Goal: Task Accomplishment & Management: Complete application form

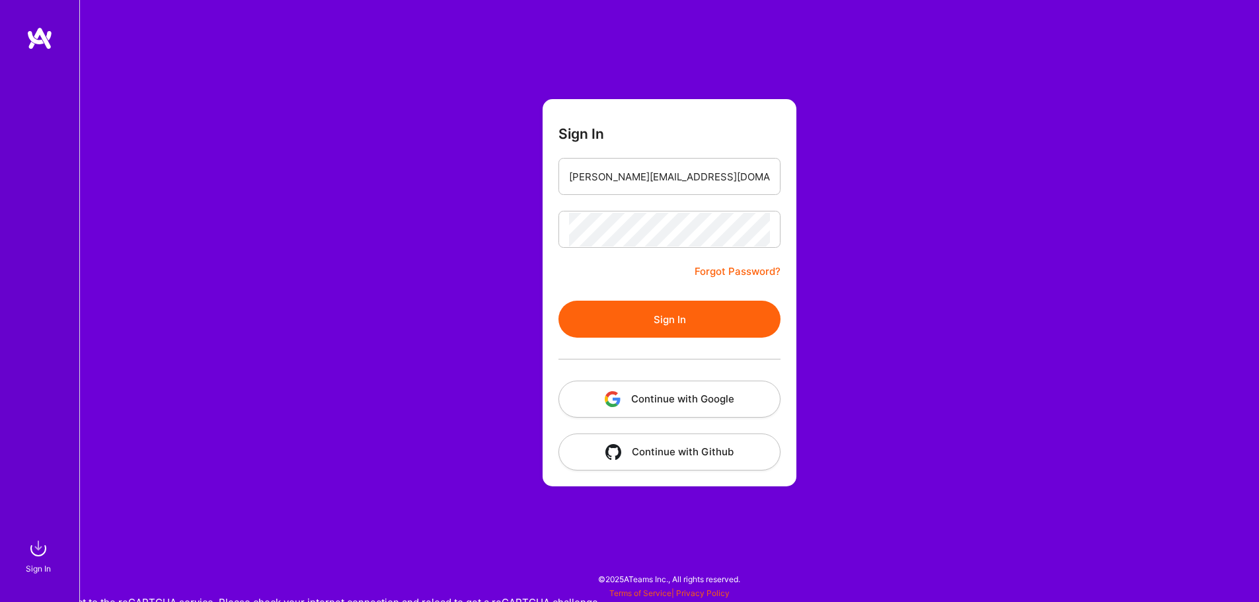
click at [558, 301] on button "Sign In" at bounding box center [669, 319] width 222 height 37
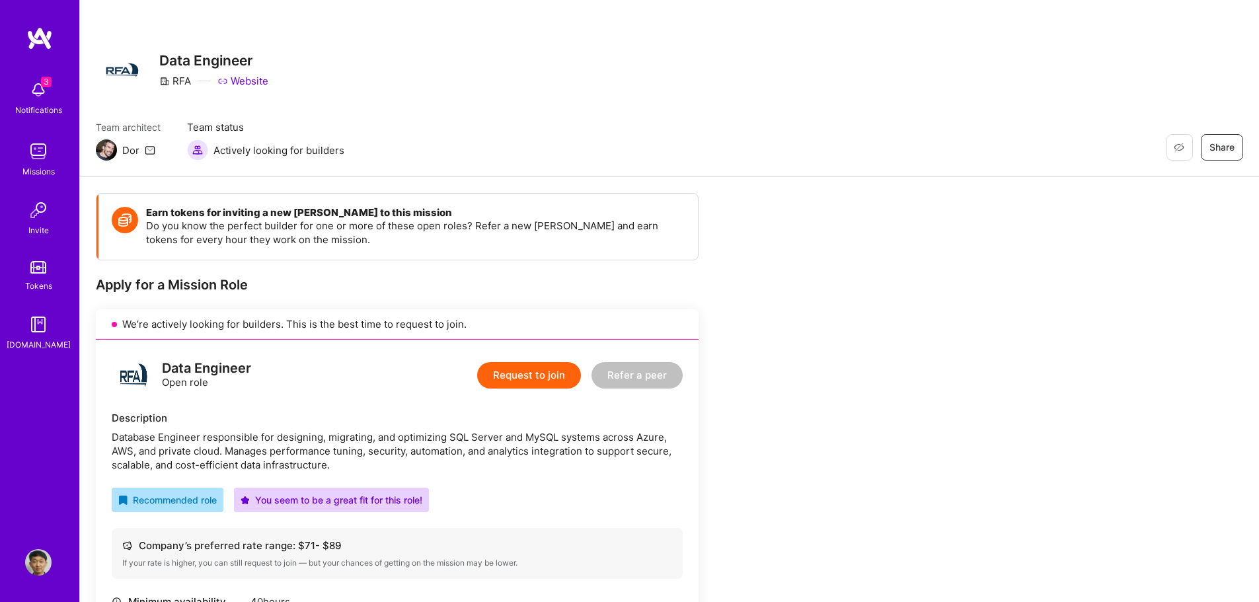
scroll to position [132, 0]
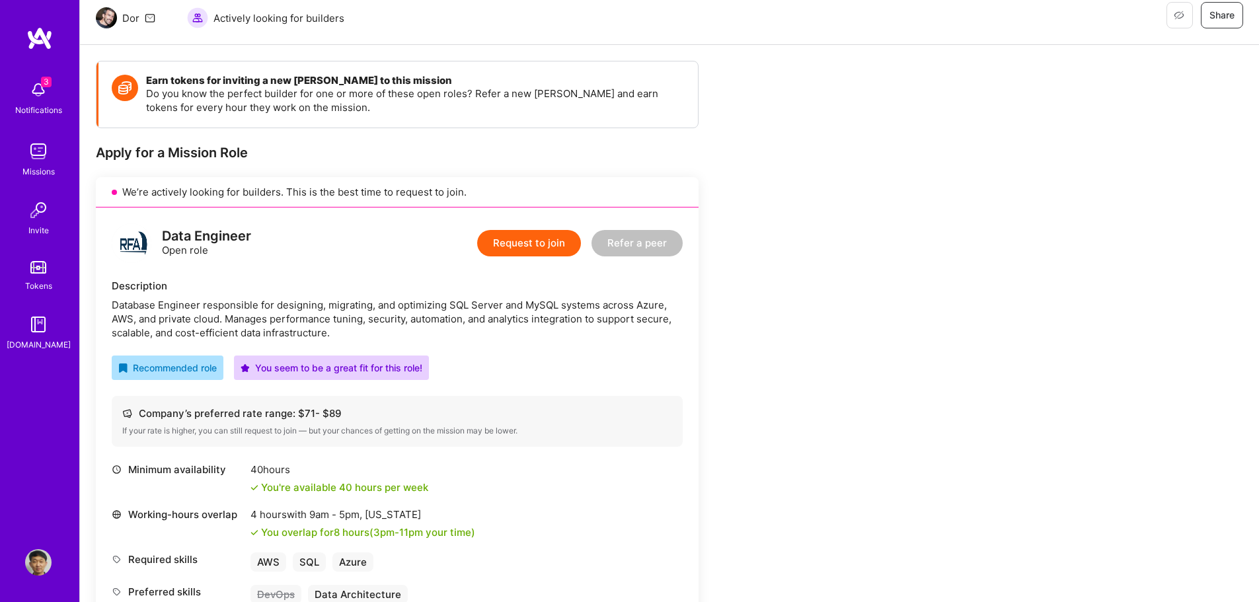
click at [558, 246] on button "Request to join" at bounding box center [529, 243] width 104 height 26
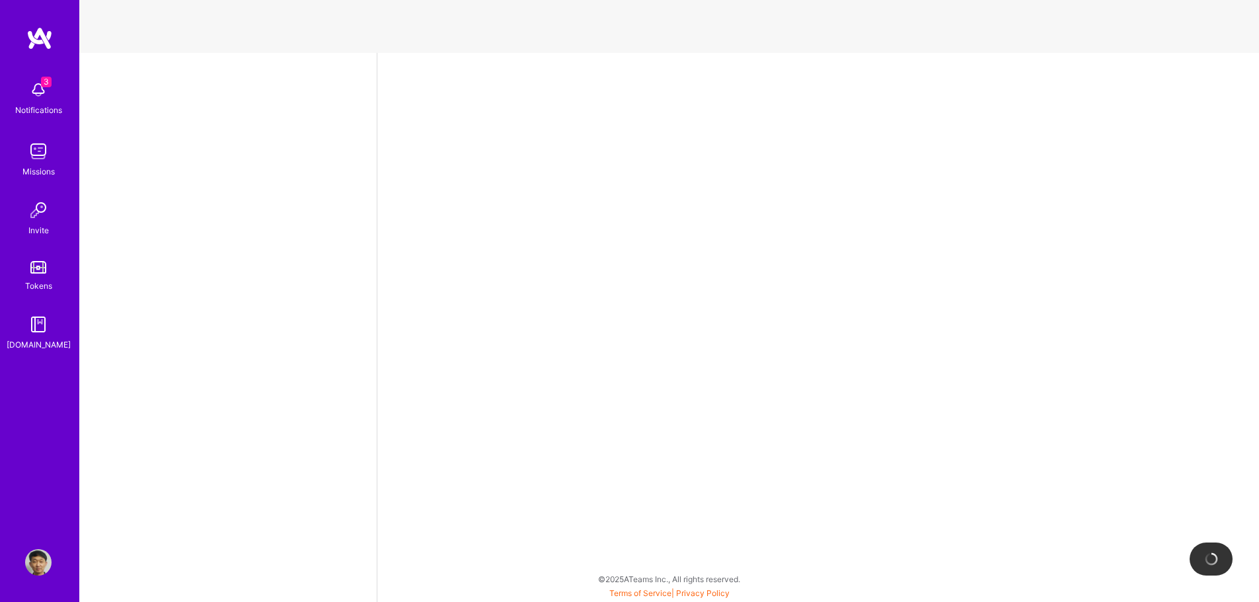
select select "CZ"
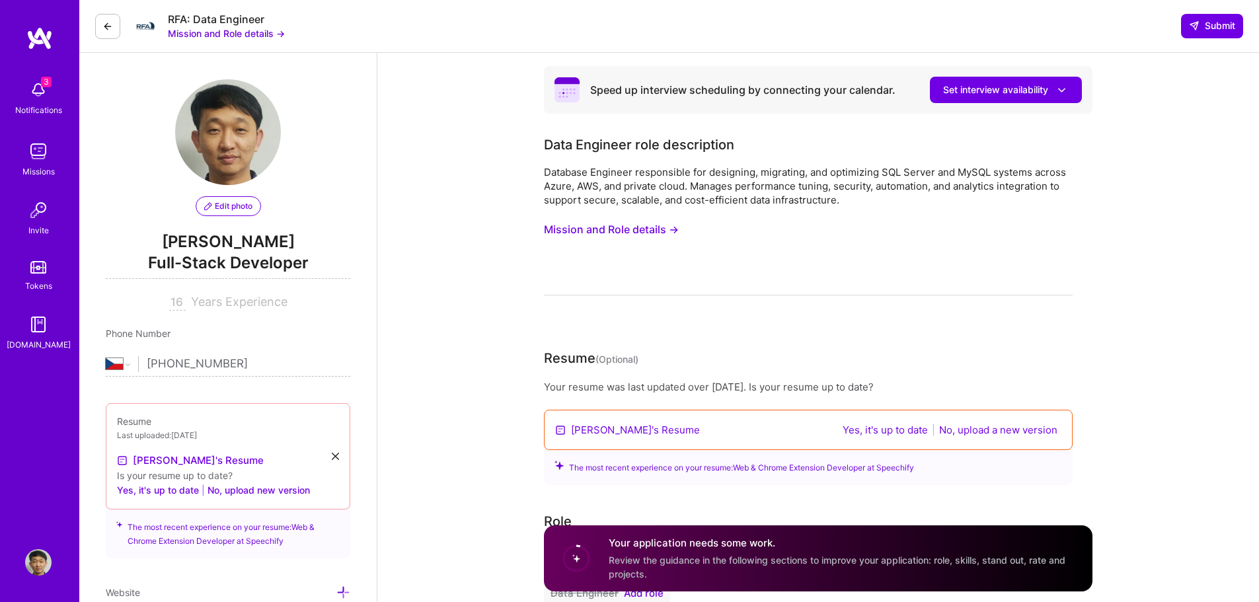
drag, startPoint x: 178, startPoint y: 364, endPoint x: 387, endPoint y: 371, distance: 208.3
type input "+420 6"
select select "US"
type input "420463333001"
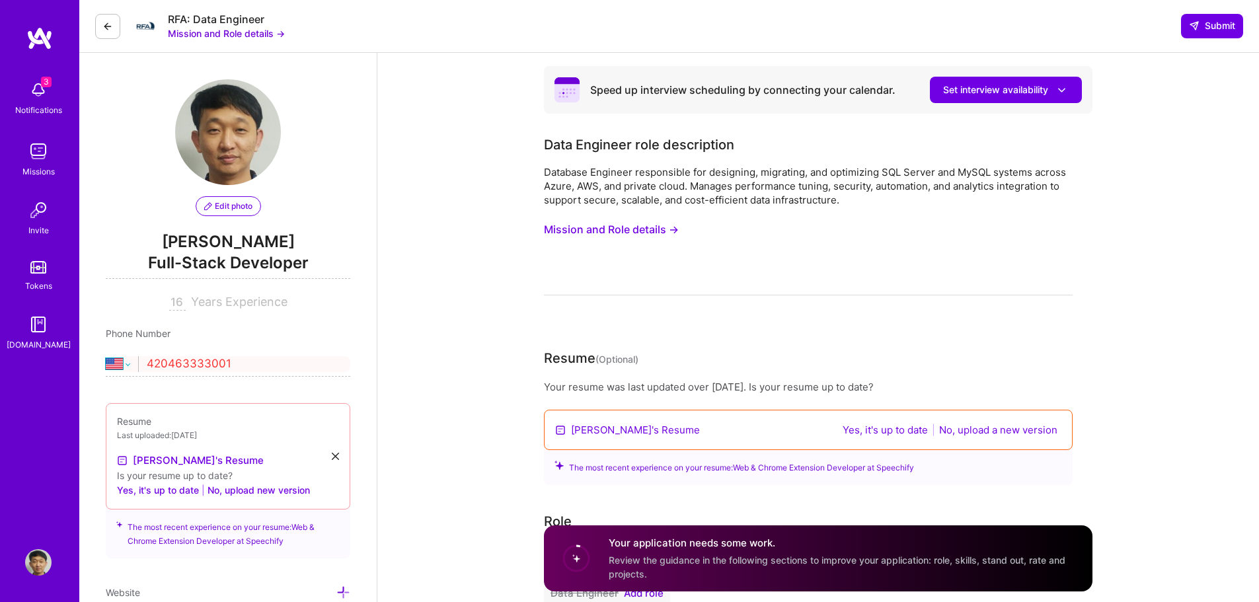
click at [130, 367] on select "[GEOGRAPHIC_DATA] [GEOGRAPHIC_DATA] [GEOGRAPHIC_DATA] [GEOGRAPHIC_DATA] [US_STA…" at bounding box center [122, 364] width 32 height 16
select select "CZ"
click at [106, 356] on select "[GEOGRAPHIC_DATA] [GEOGRAPHIC_DATA] [GEOGRAPHIC_DATA] [GEOGRAPHIC_DATA] [US_STA…" at bounding box center [122, 364] width 32 height 16
type input "420 463 333 001"
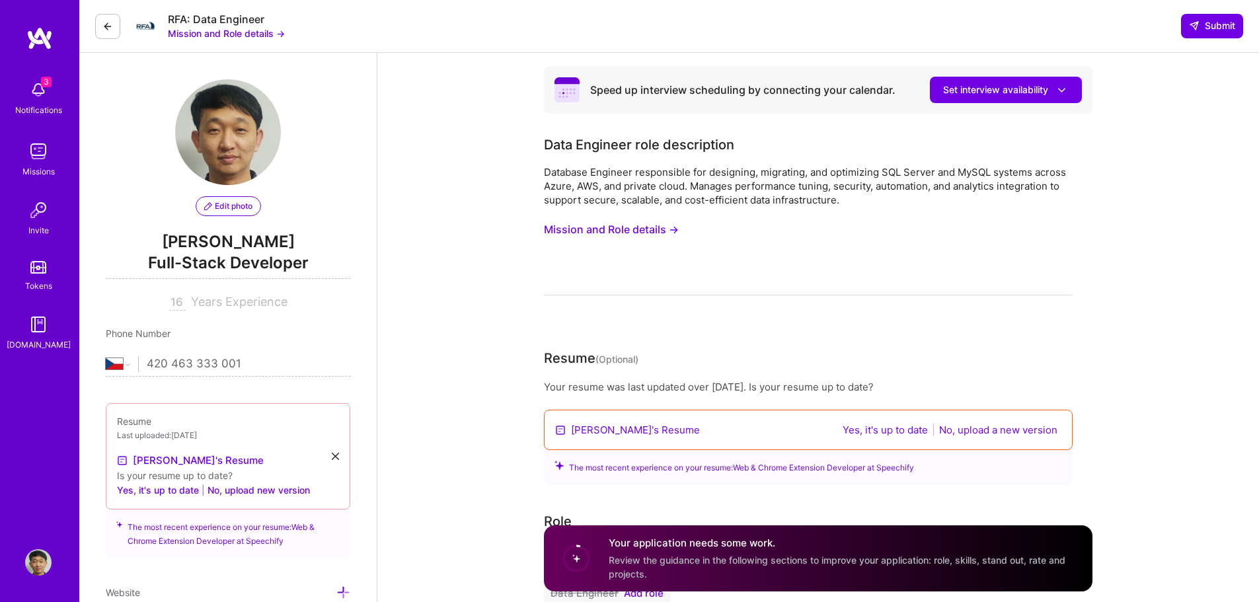
click at [305, 367] on input "420 463 333 001" at bounding box center [249, 364] width 204 height 38
click at [995, 428] on button "No, upload a new version" at bounding box center [998, 429] width 126 height 15
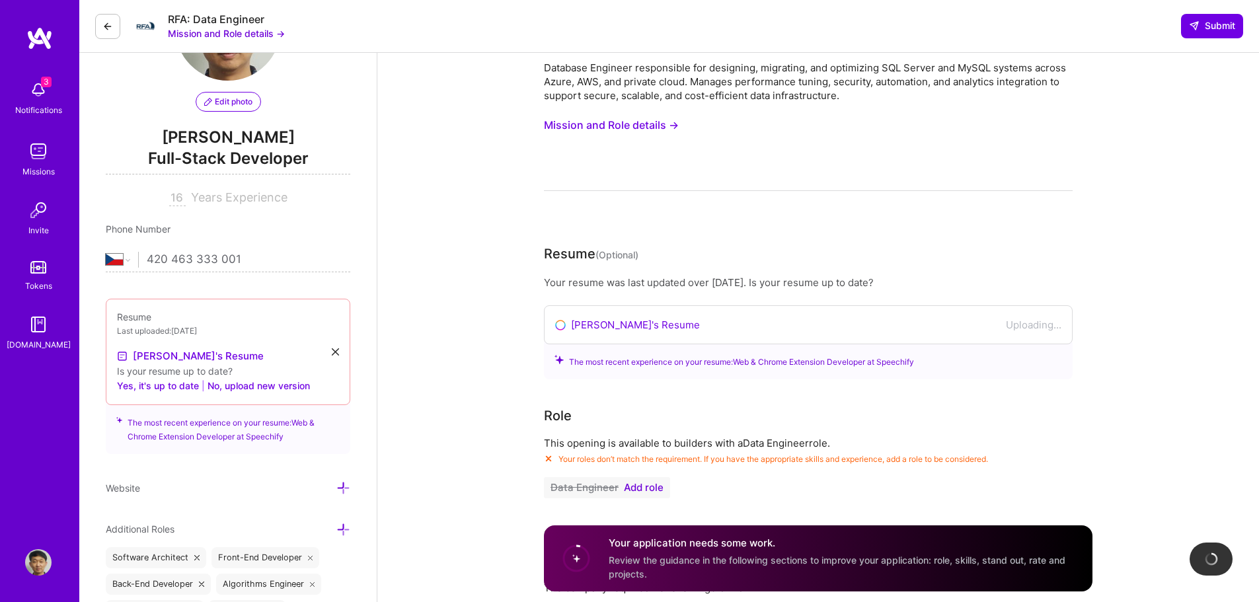
scroll to position [264, 0]
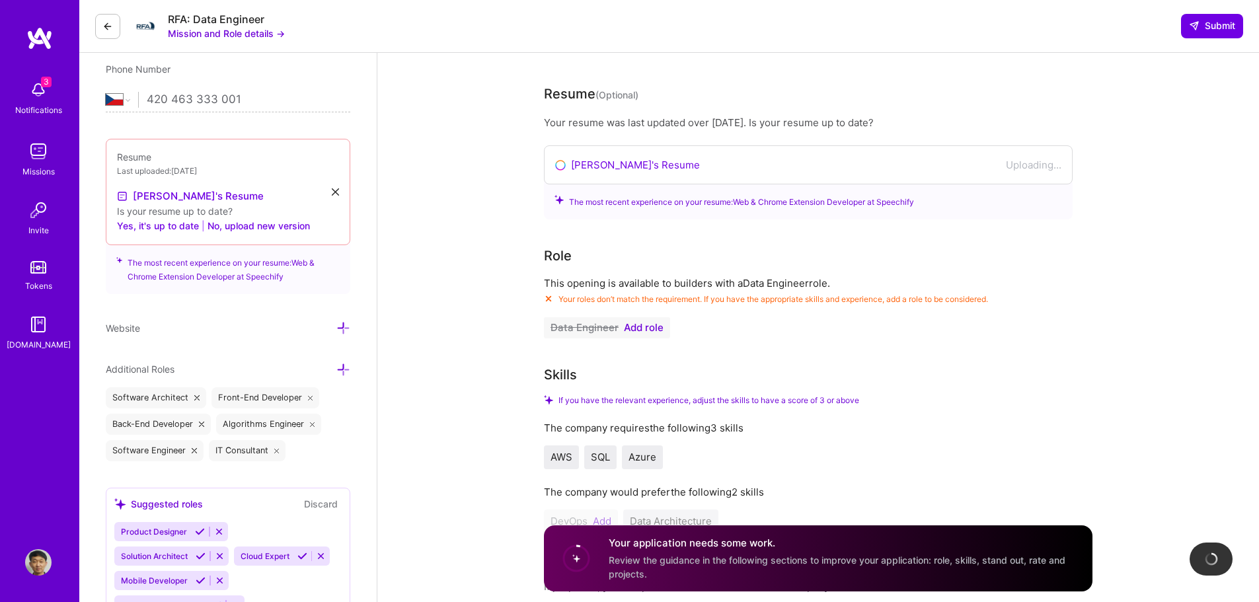
click at [637, 330] on span "Add role" at bounding box center [644, 328] width 40 height 11
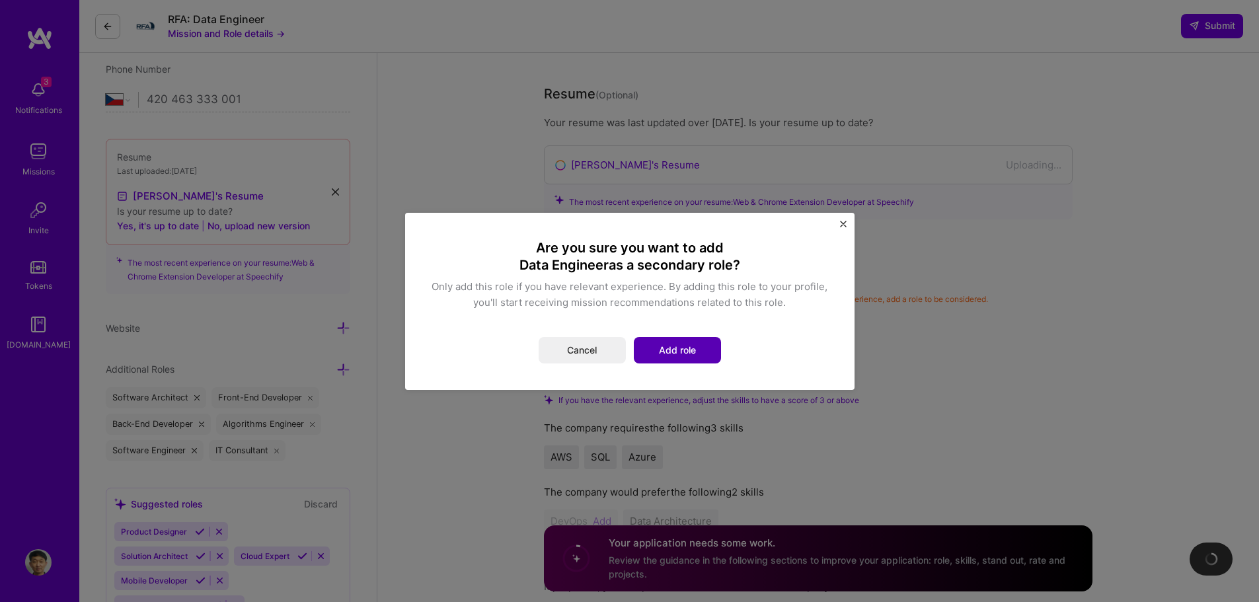
click at [676, 355] on button "Add role" at bounding box center [677, 350] width 87 height 26
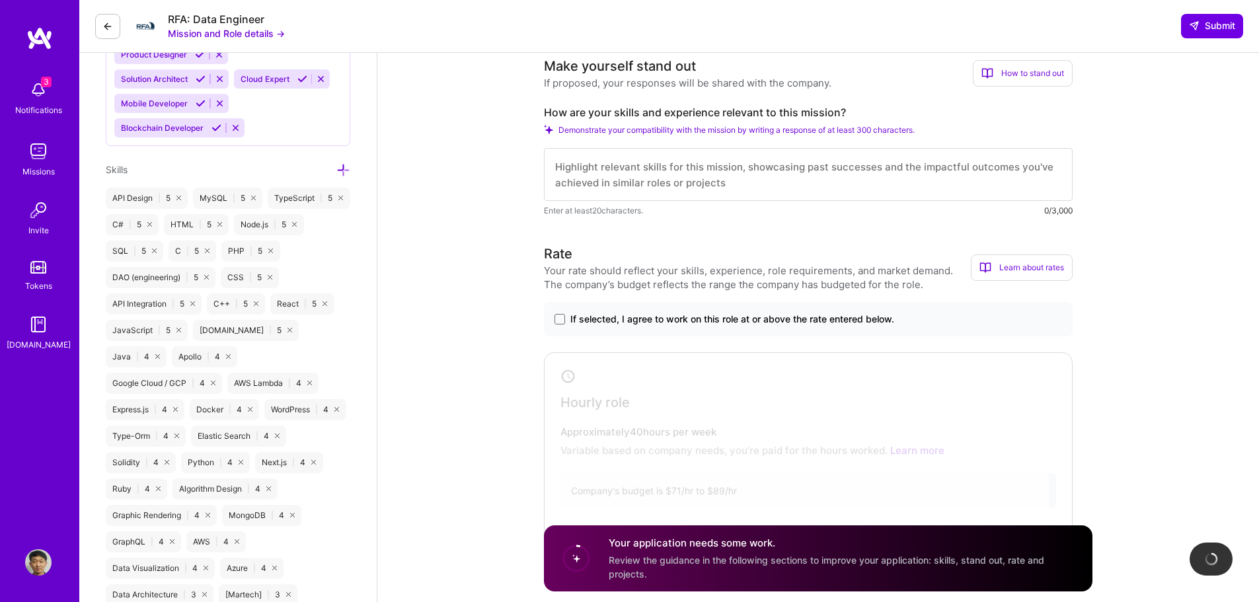
scroll to position [793, 0]
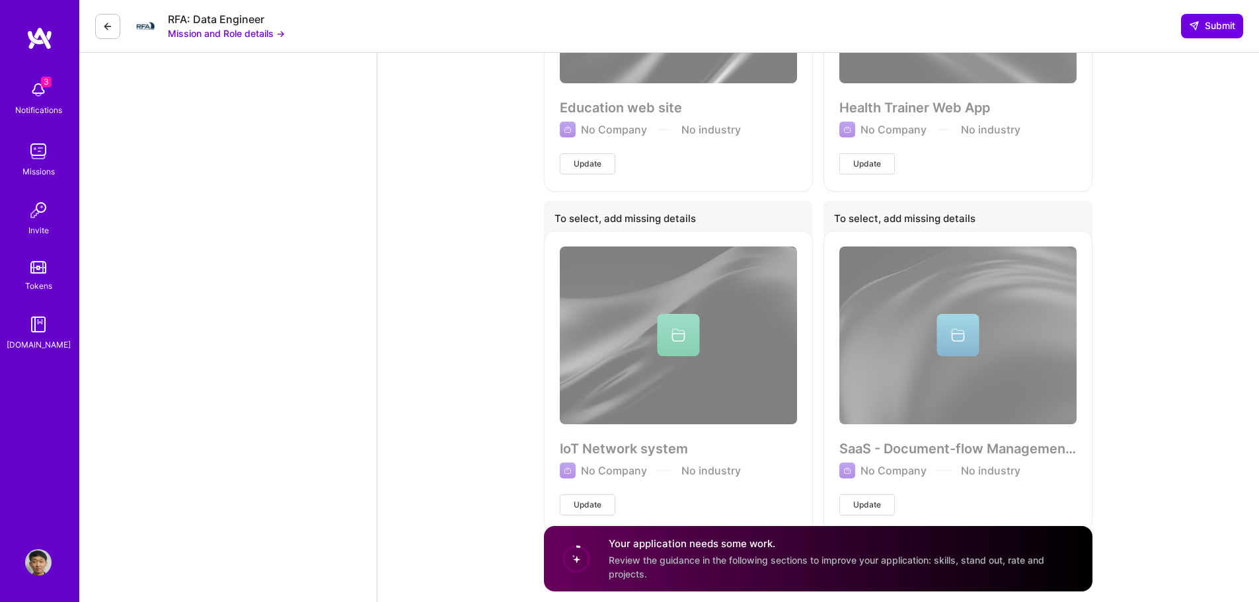
scroll to position [3819, 0]
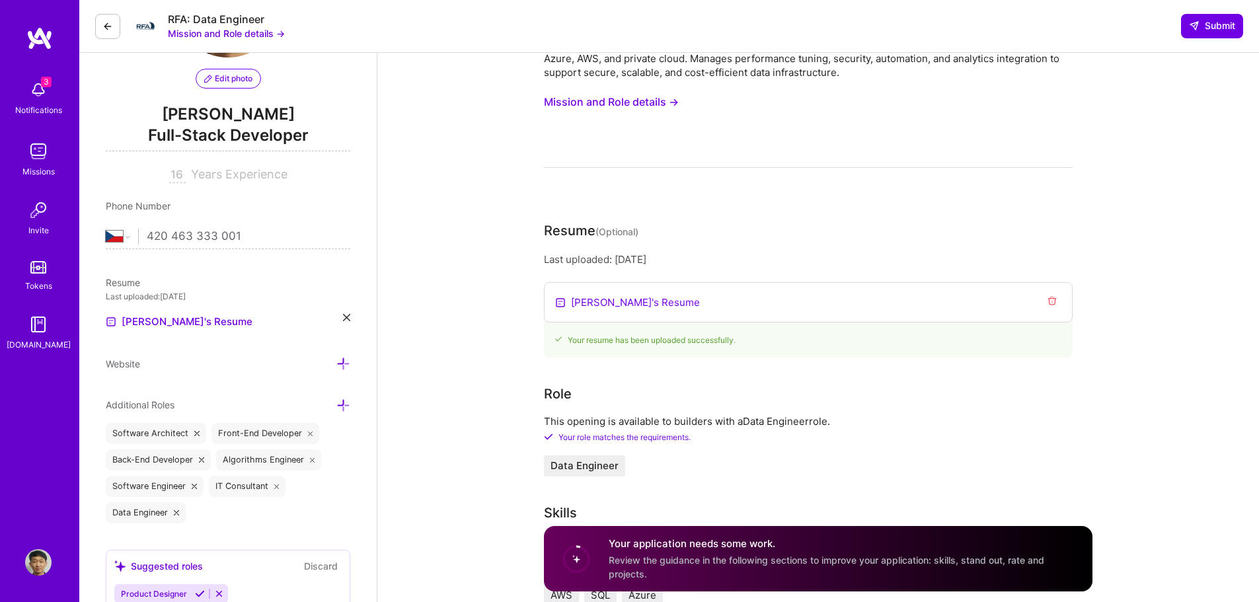
scroll to position [0, 0]
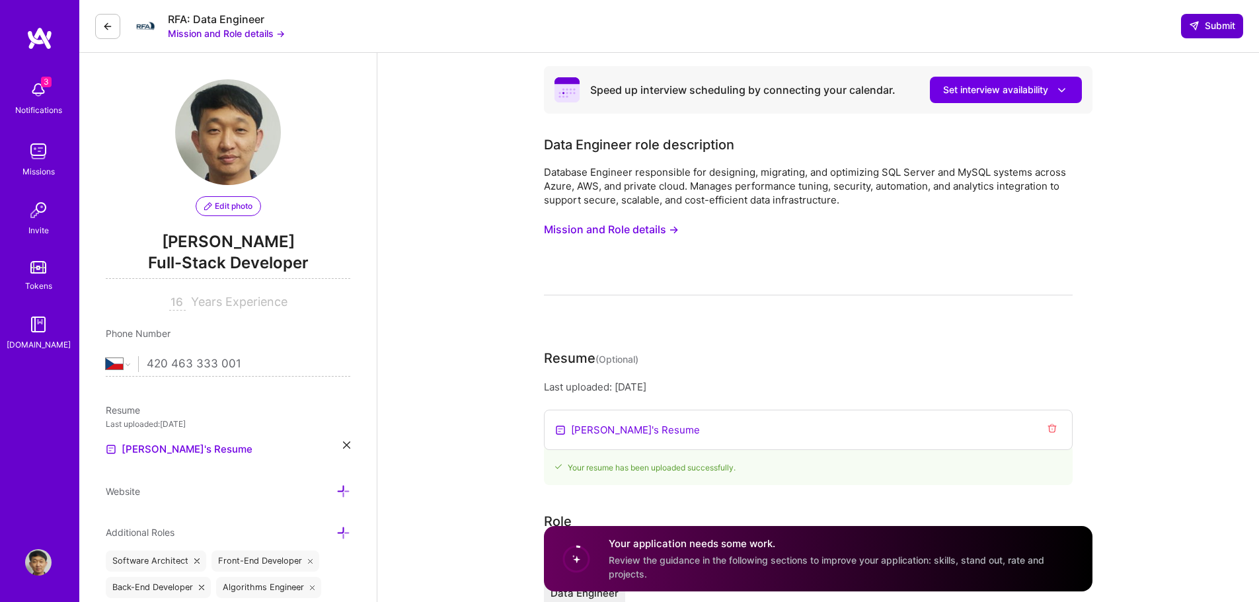
click at [1208, 15] on button "Submit" at bounding box center [1212, 26] width 62 height 24
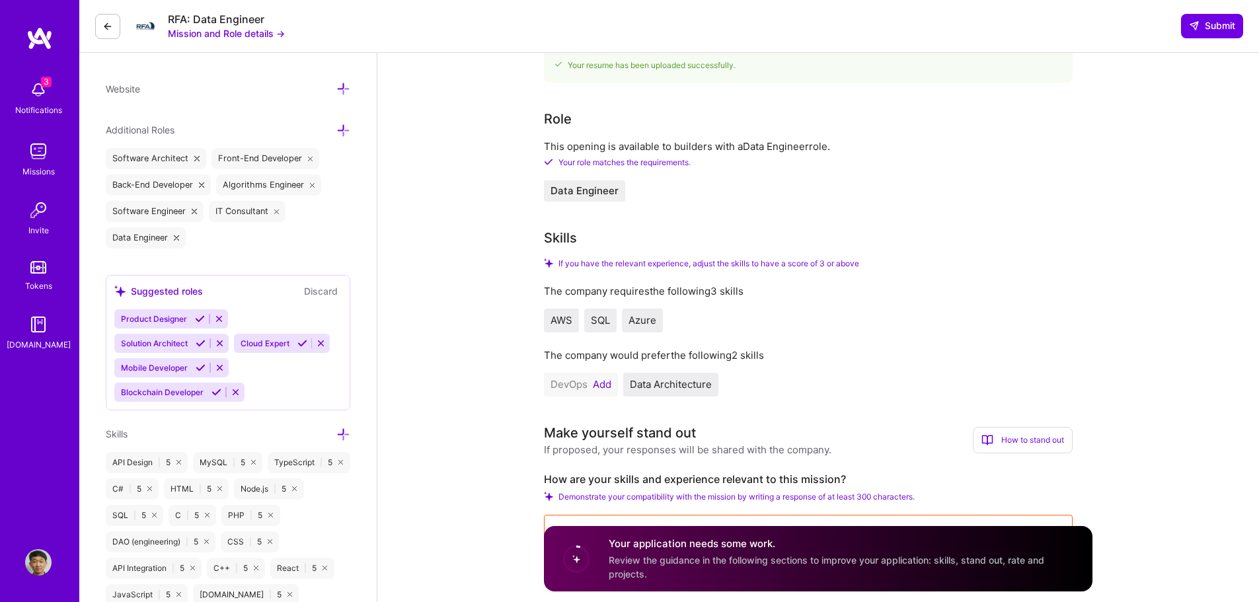
scroll to position [595, 0]
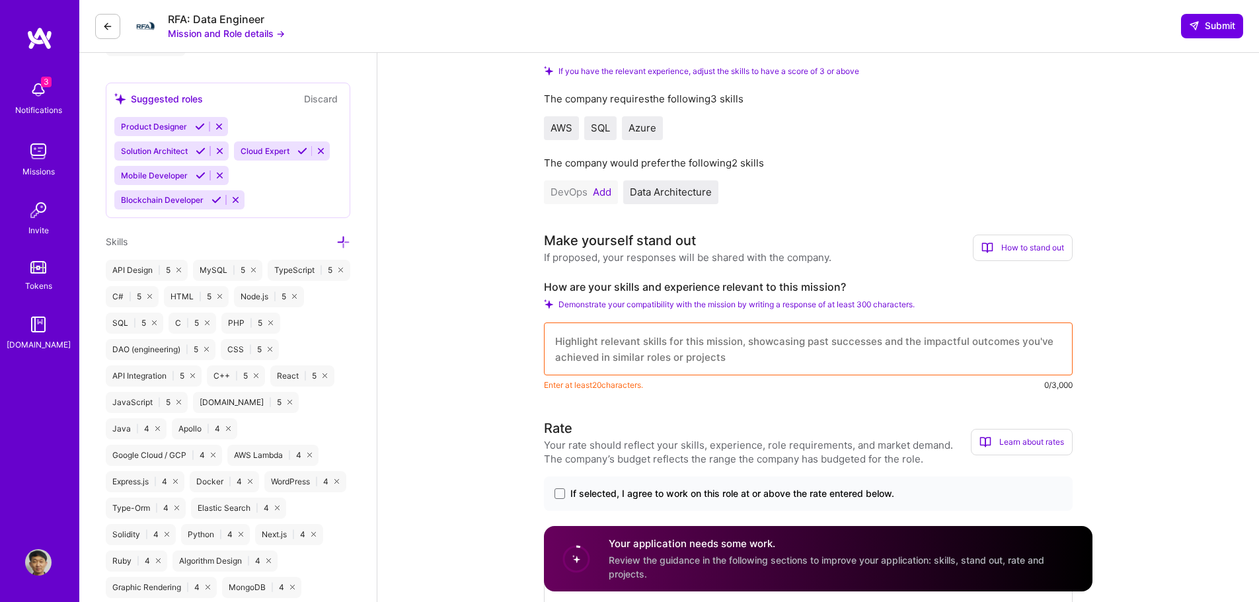
click at [740, 350] on textarea at bounding box center [808, 349] width 529 height 53
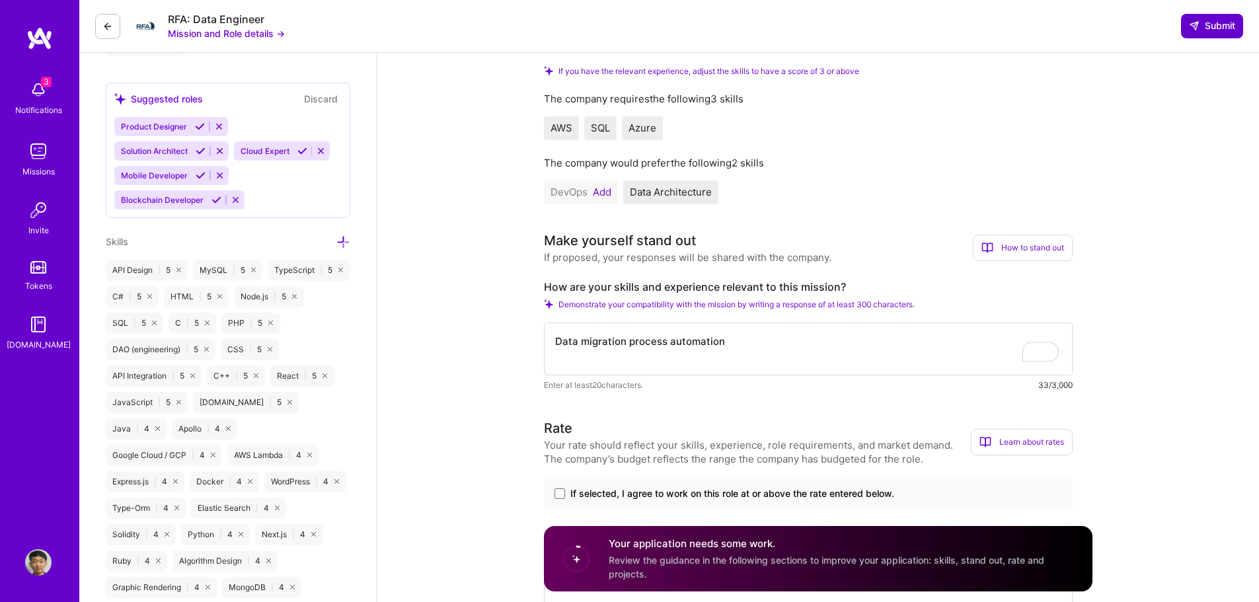
type textarea "Data migration process automation"
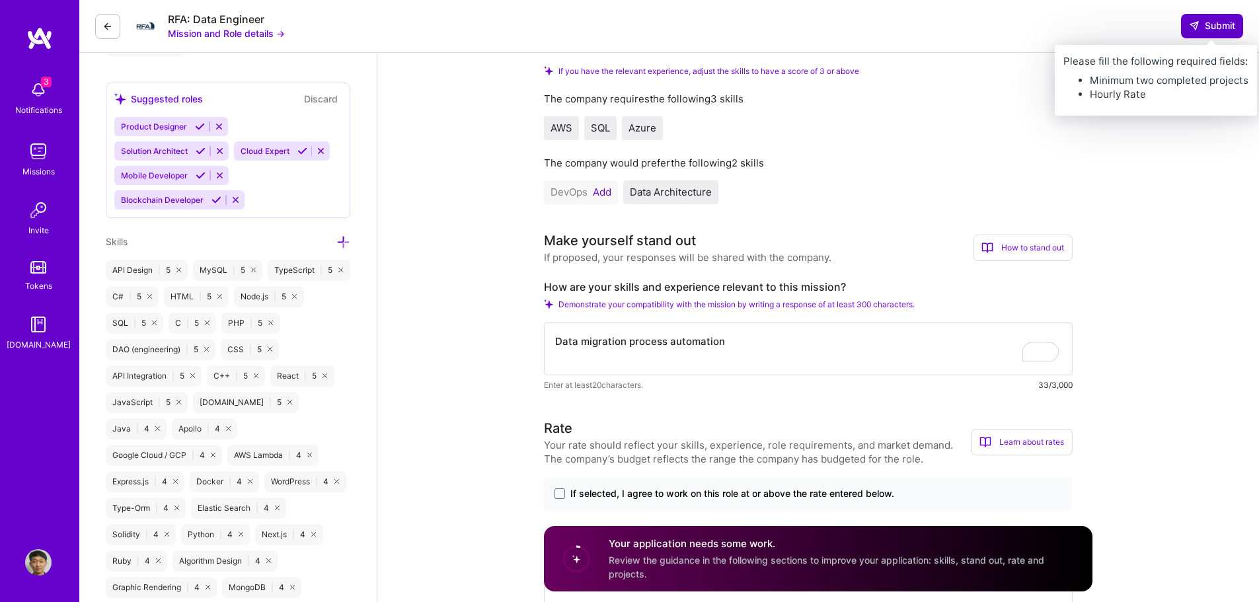
click at [1215, 28] on span "Submit" at bounding box center [1212, 25] width 46 height 13
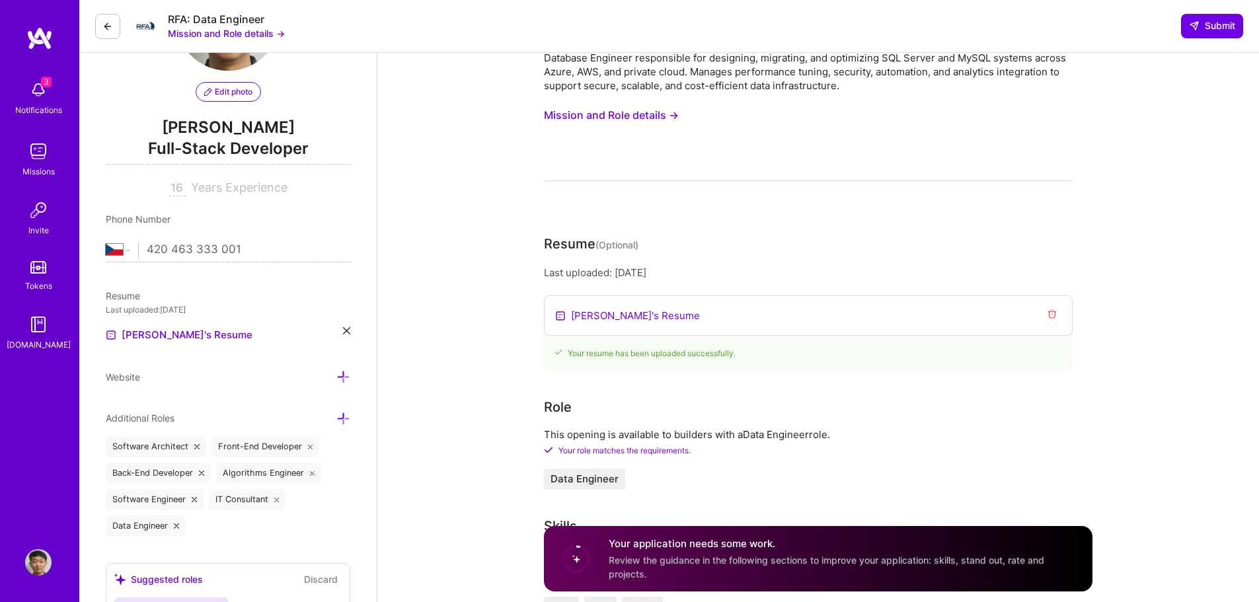
scroll to position [0, 0]
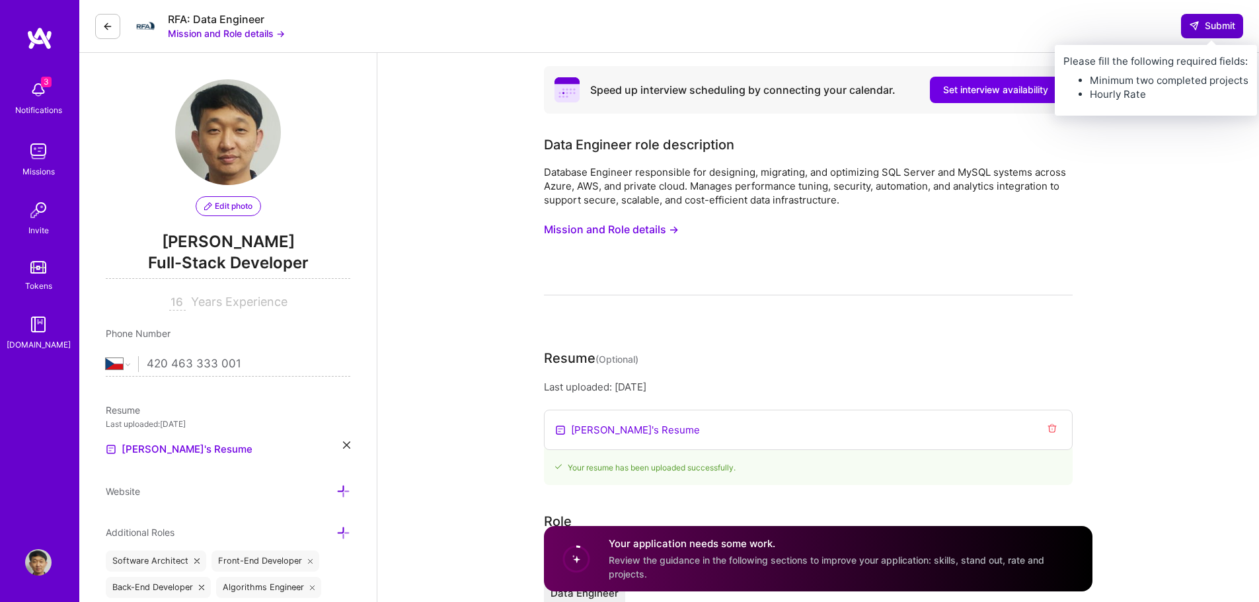
click at [1211, 22] on span "Submit" at bounding box center [1212, 25] width 46 height 13
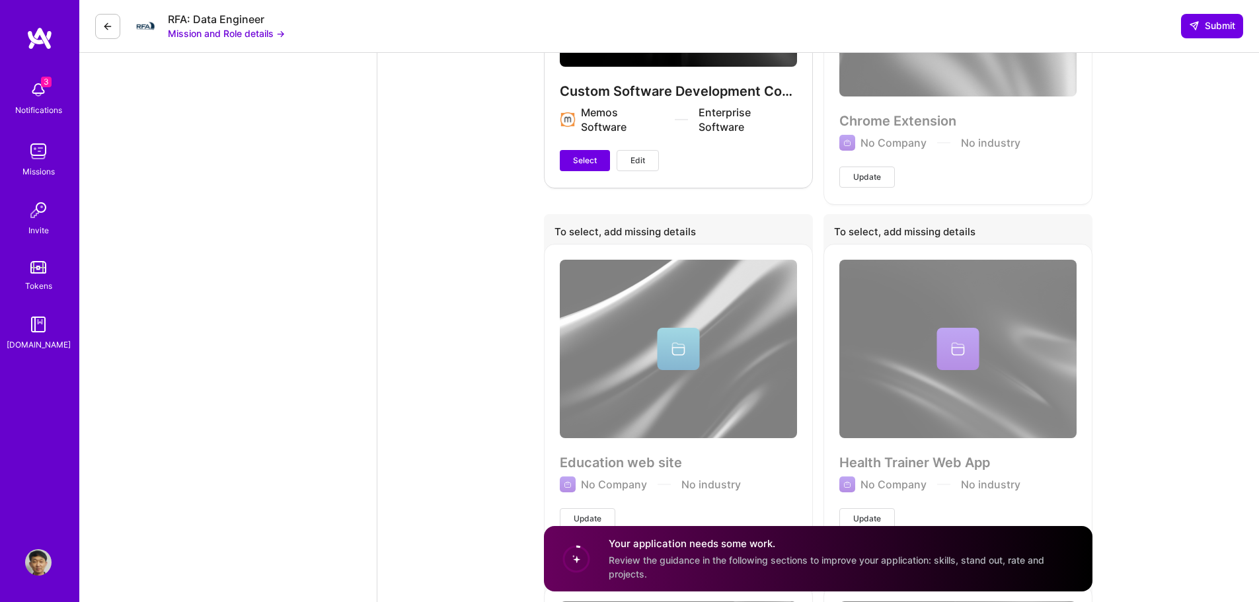
scroll to position [3642, 0]
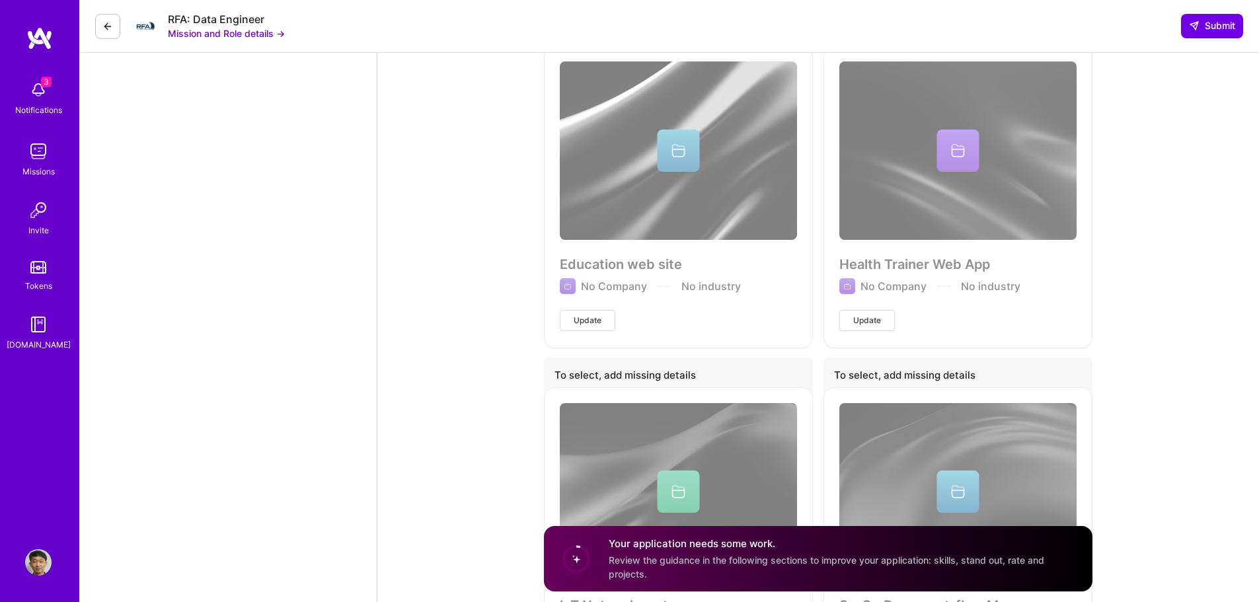
click at [775, 432] on div "IoT Network system No Company No industry Update" at bounding box center [678, 537] width 269 height 301
click at [886, 434] on div "SaaS - Document-flow Management system No Company No industry Update" at bounding box center [958, 537] width 269 height 301
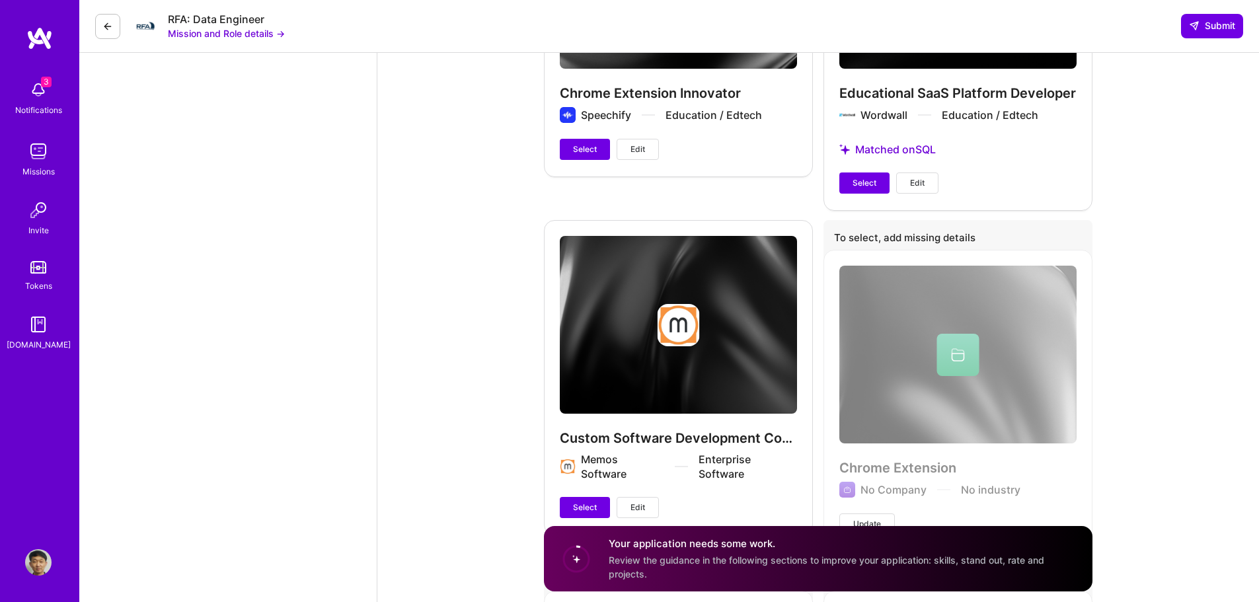
scroll to position [3180, 0]
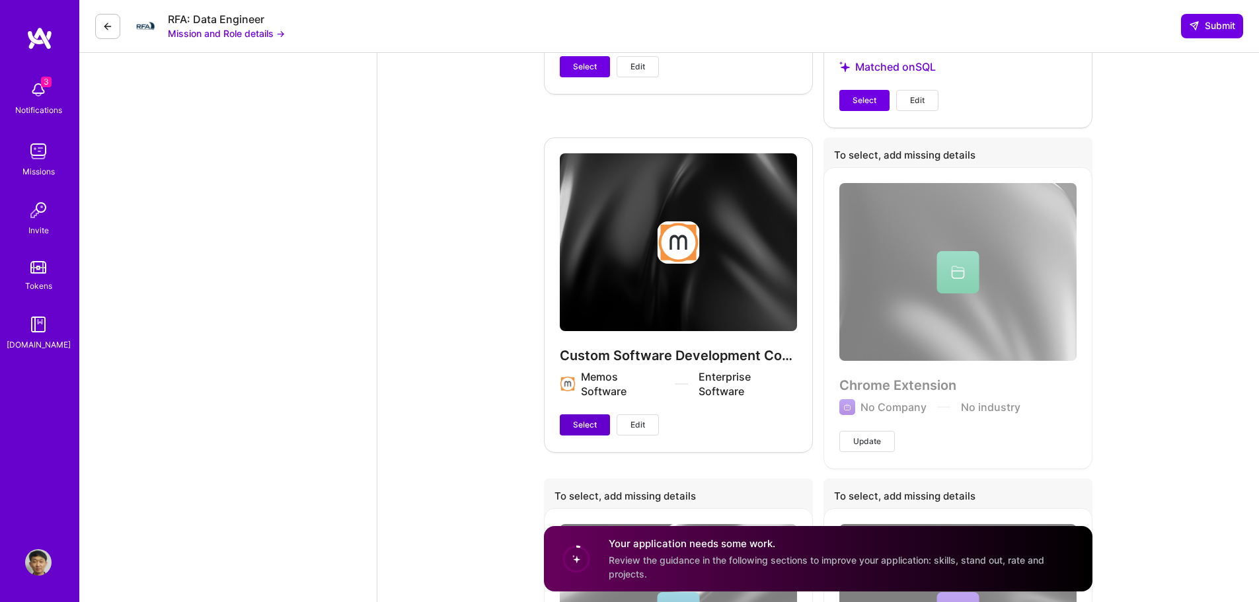
click at [592, 422] on span "Select" at bounding box center [585, 425] width 24 height 12
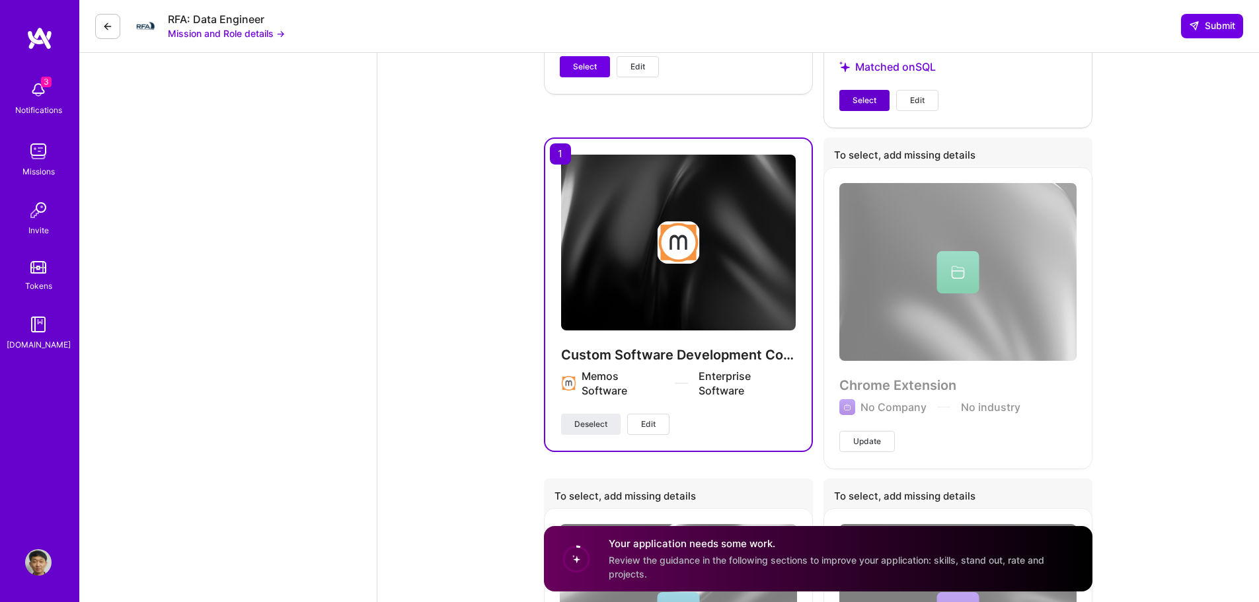
click at [855, 91] on button "Select" at bounding box center [864, 100] width 50 height 21
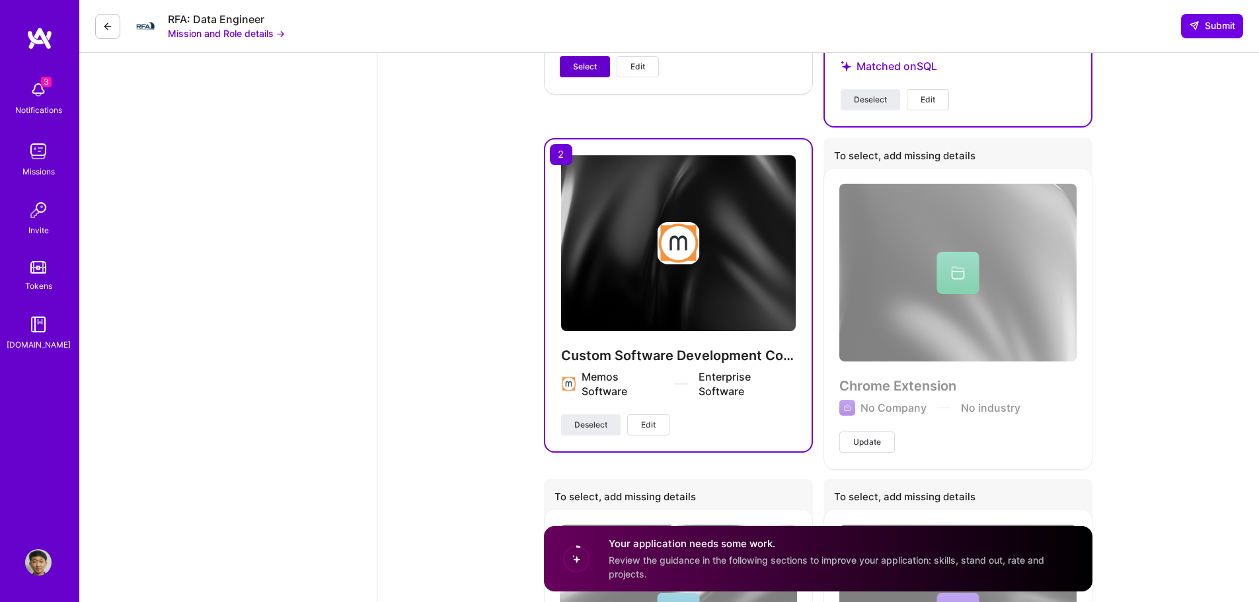
click at [573, 67] on span "Select" at bounding box center [585, 67] width 24 height 12
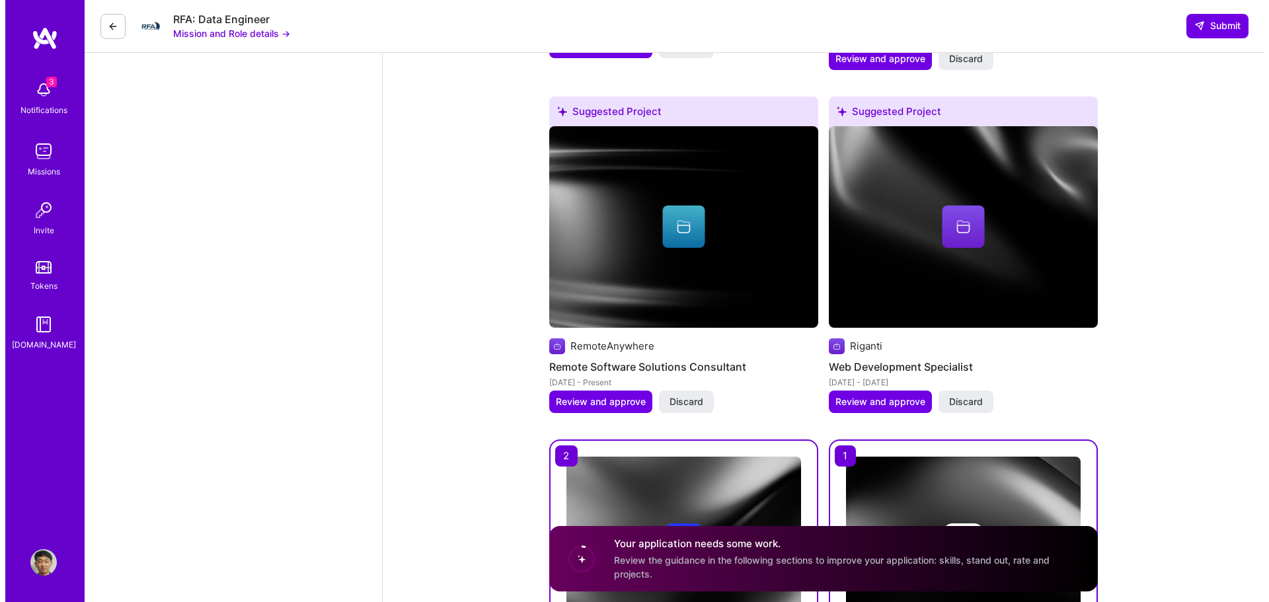
scroll to position [2519, 0]
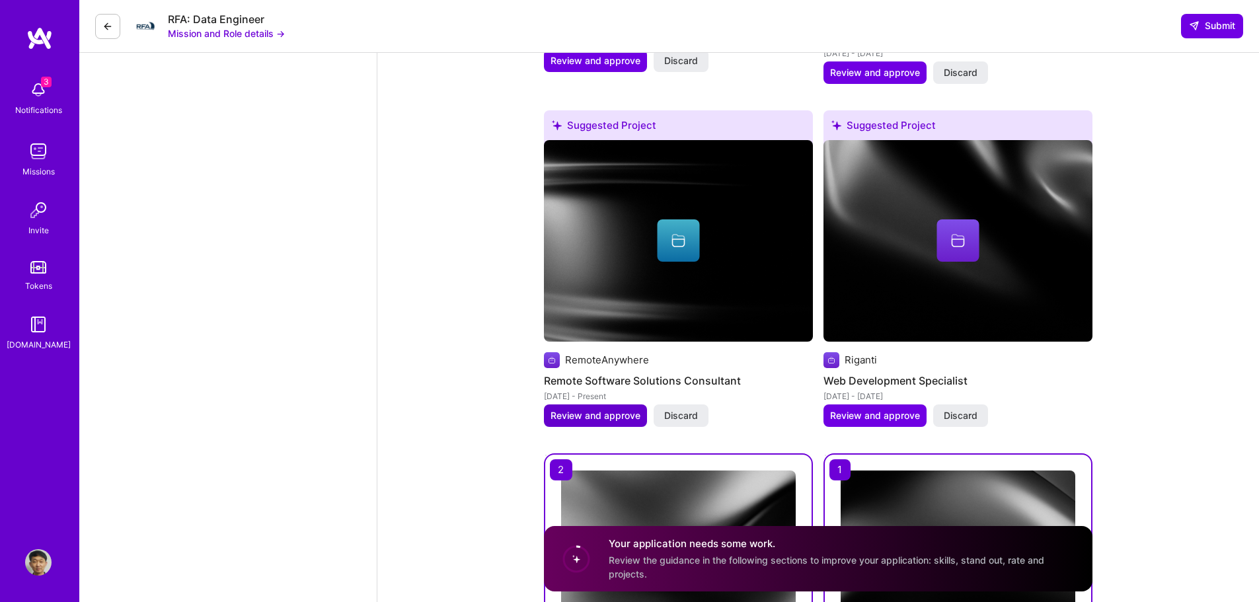
click at [607, 420] on span "Review and approve" at bounding box center [596, 415] width 90 height 13
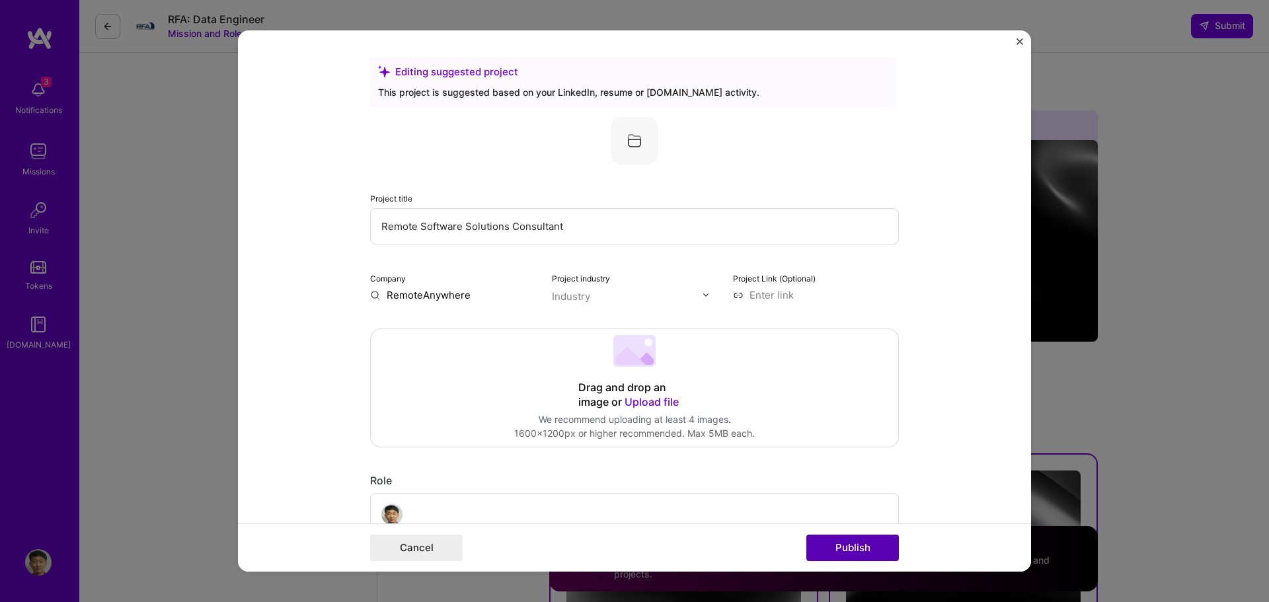
click at [843, 539] on button "Publish" at bounding box center [852, 548] width 93 height 26
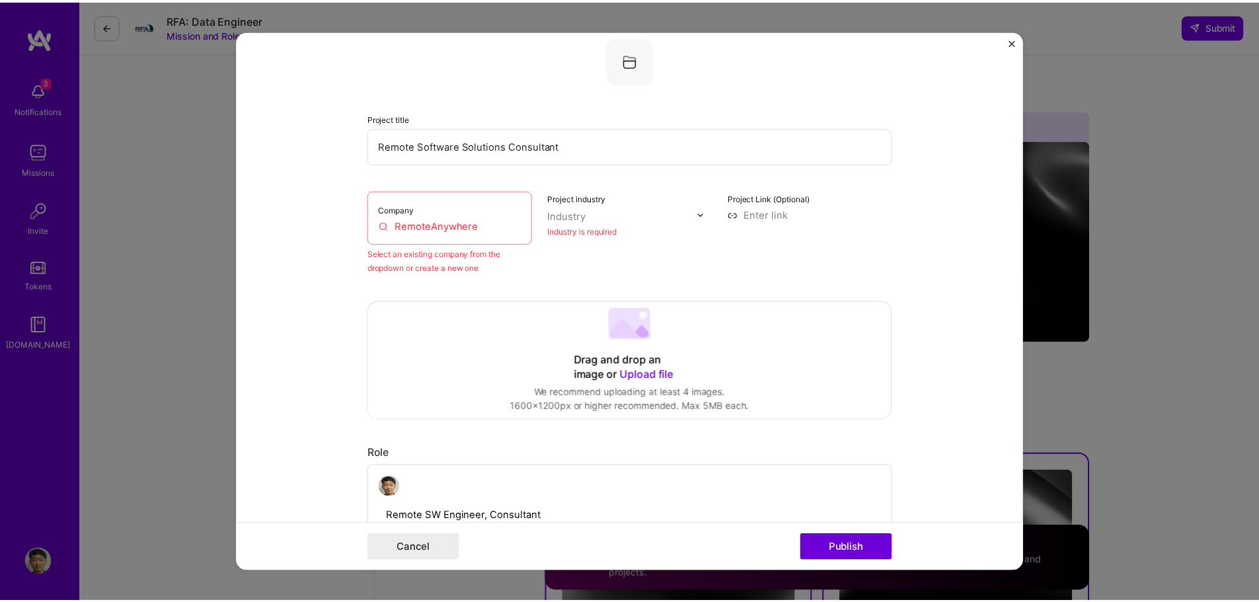
scroll to position [87, 0]
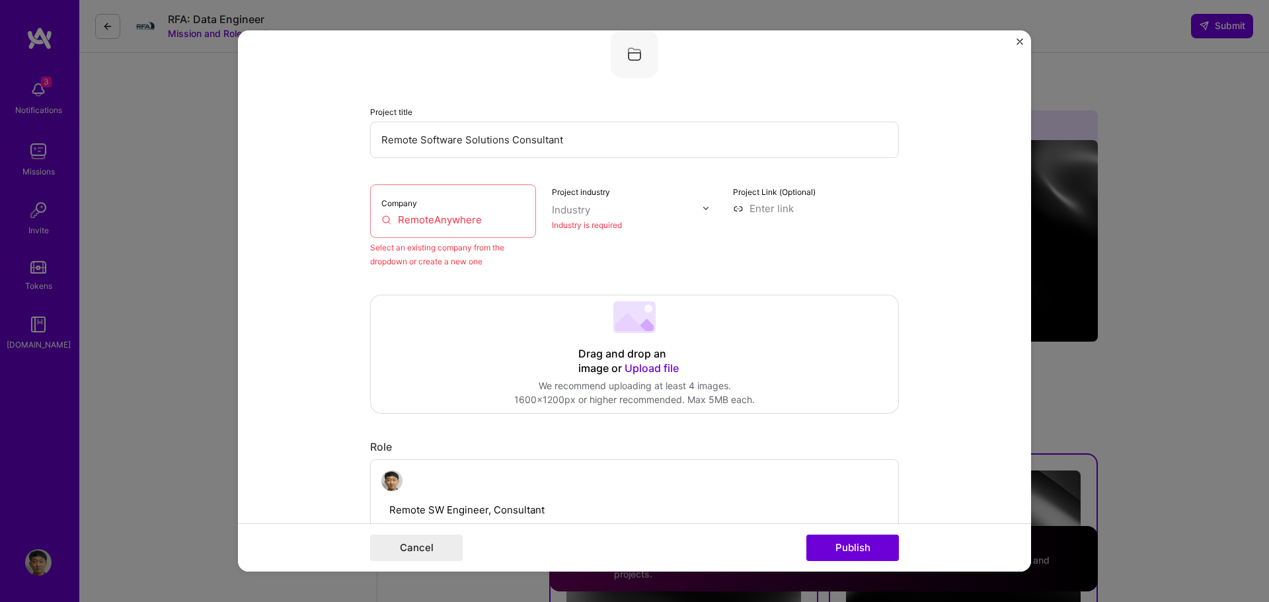
click at [1019, 38] on img "Close" at bounding box center [1019, 41] width 7 height 7
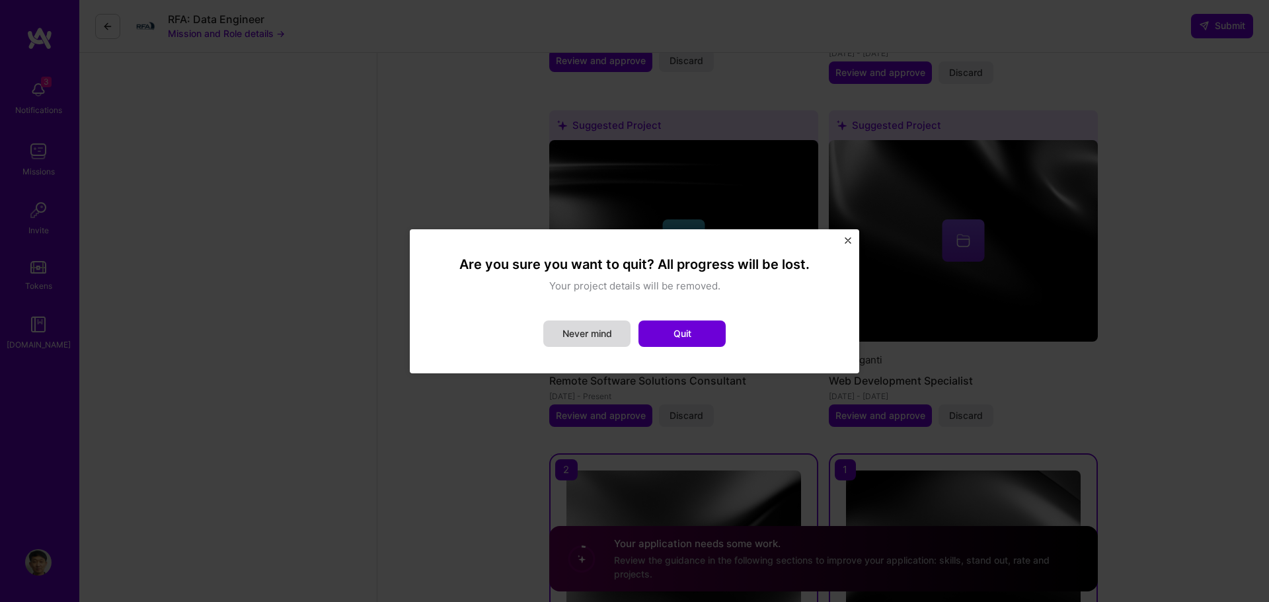
click at [603, 332] on button "Never mind" at bounding box center [586, 334] width 87 height 26
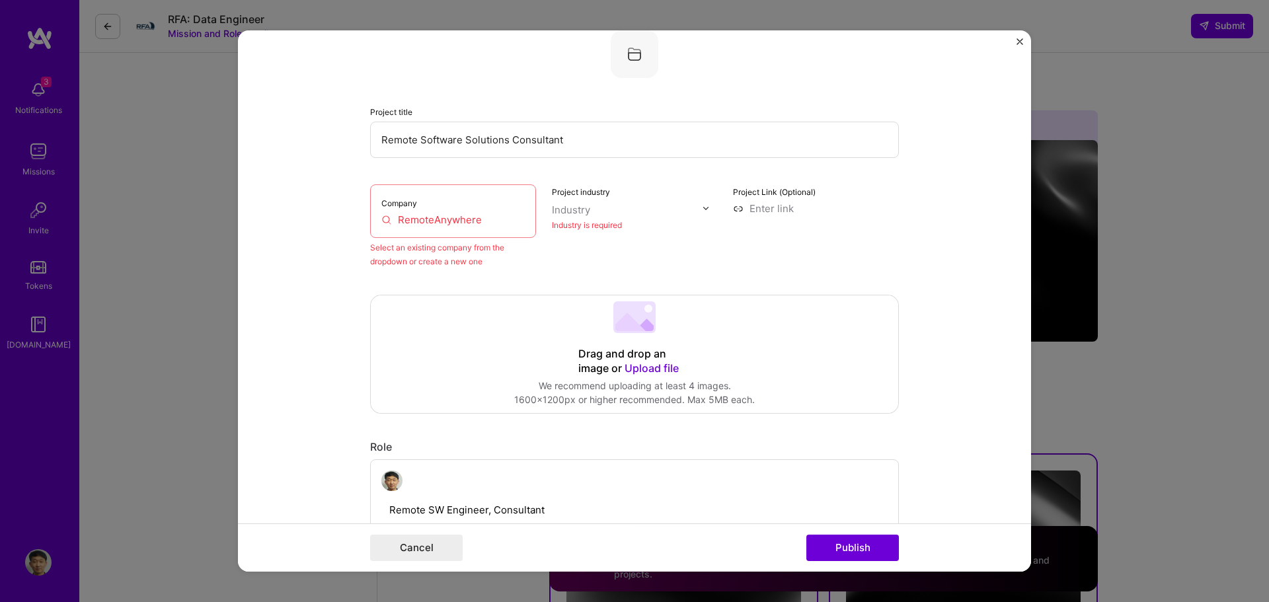
click at [1016, 37] on form "Editing suggested project This project is suggested based on your LinkedIn, res…" at bounding box center [634, 301] width 793 height 542
click at [1018, 38] on img "Close" at bounding box center [1019, 41] width 7 height 7
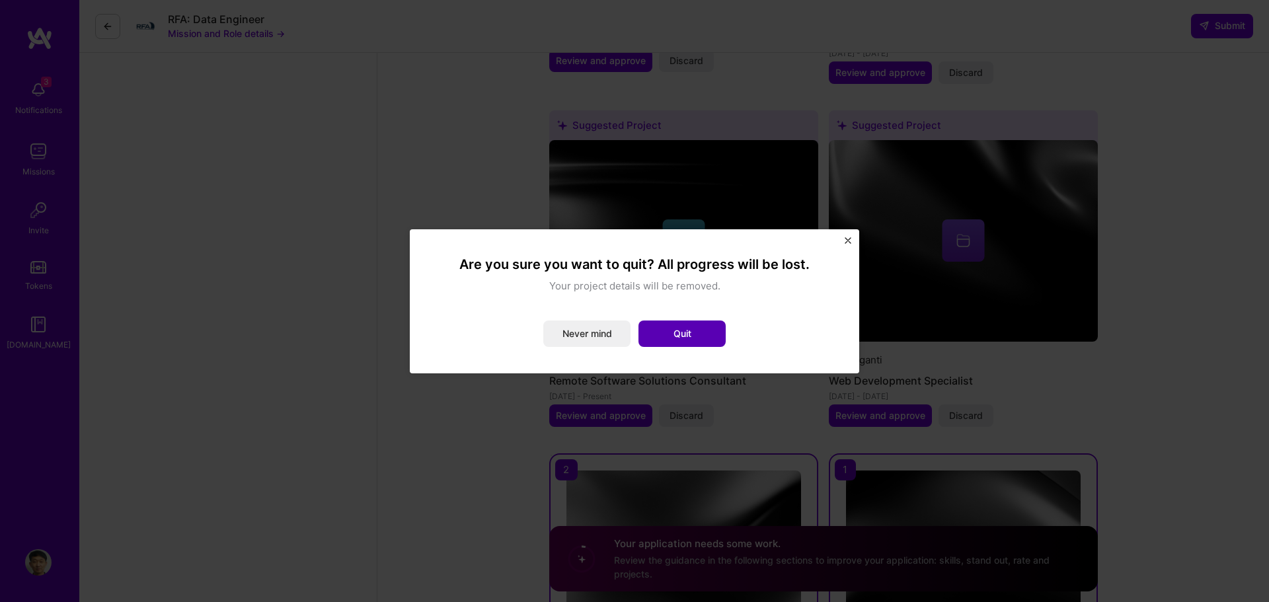
click at [692, 334] on button "Quit" at bounding box center [681, 334] width 87 height 26
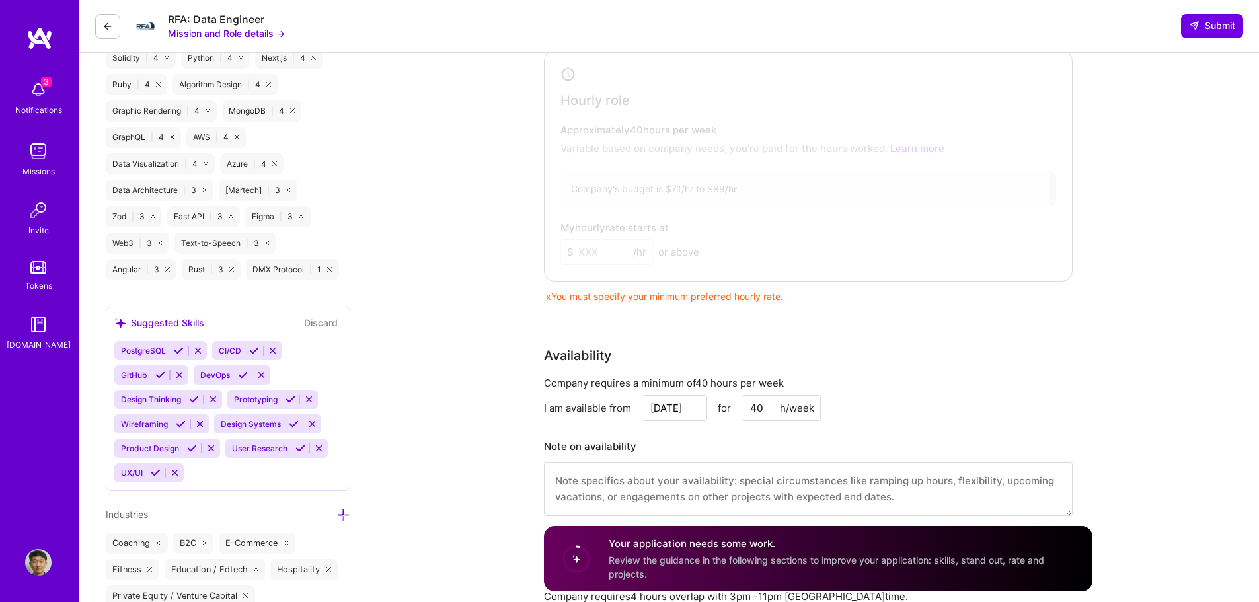
scroll to position [999, 0]
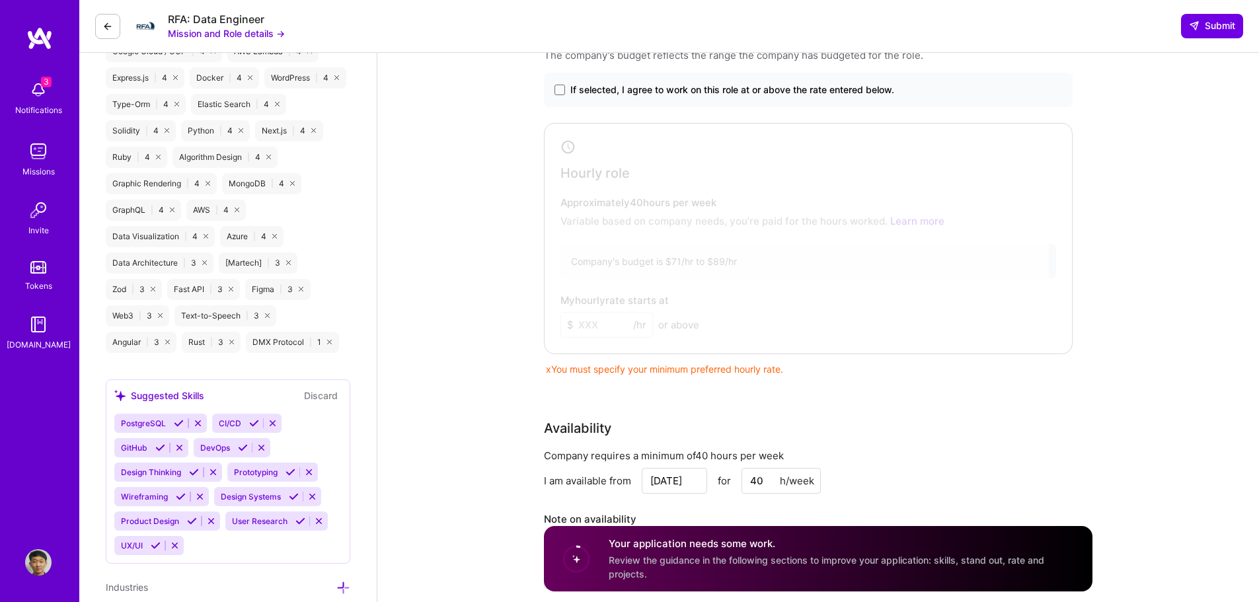
click at [662, 239] on div at bounding box center [798, 236] width 501 height 218
click at [627, 369] on div "x You must specify your minimum preferred hourly rate." at bounding box center [808, 369] width 529 height 14
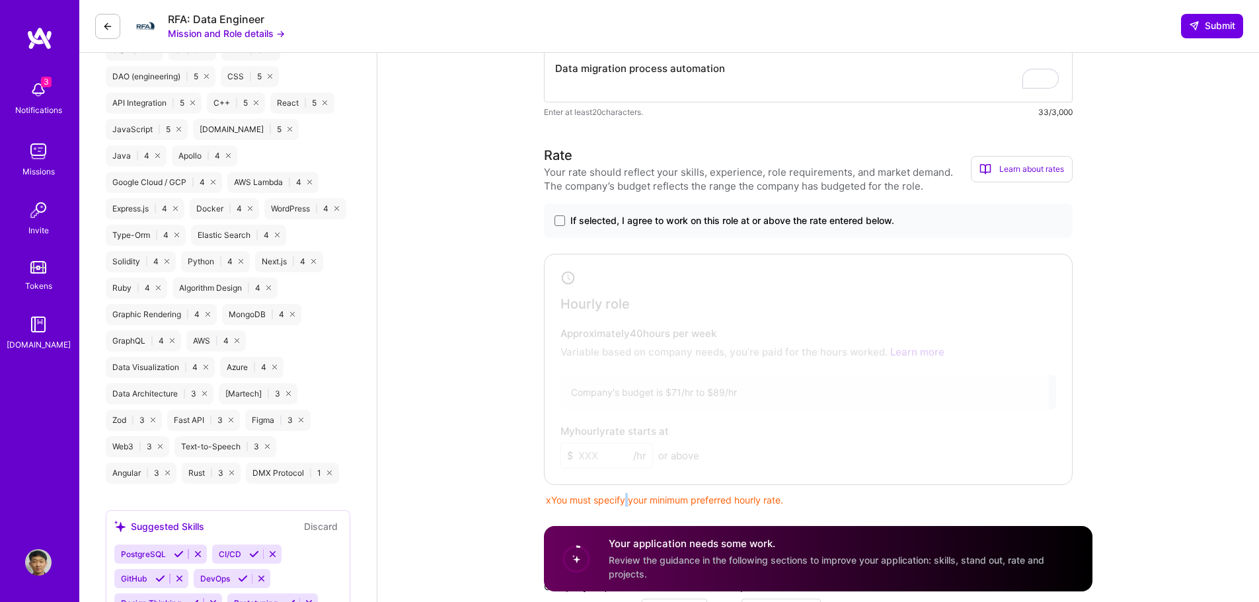
scroll to position [866, 0]
click at [562, 223] on span at bounding box center [560, 222] width 11 height 11
click at [0, 0] on input "If selected, I agree to work on this role at or above the rate entered below." at bounding box center [0, 0] width 0 height 0
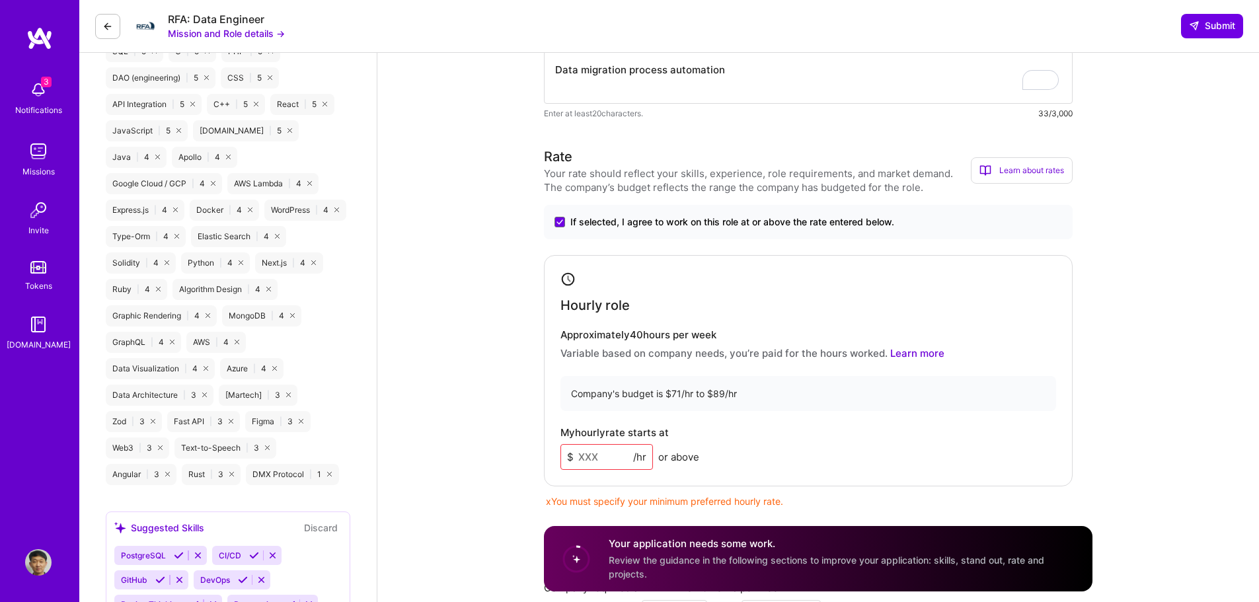
click at [600, 454] on input at bounding box center [606, 457] width 93 height 26
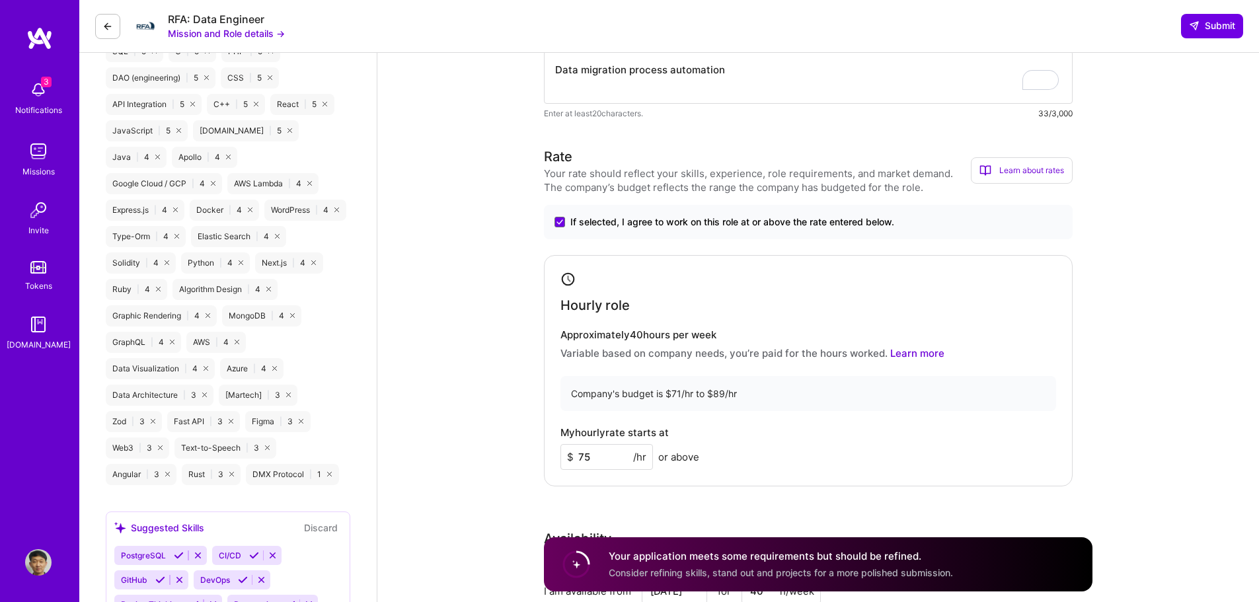
type input "75"
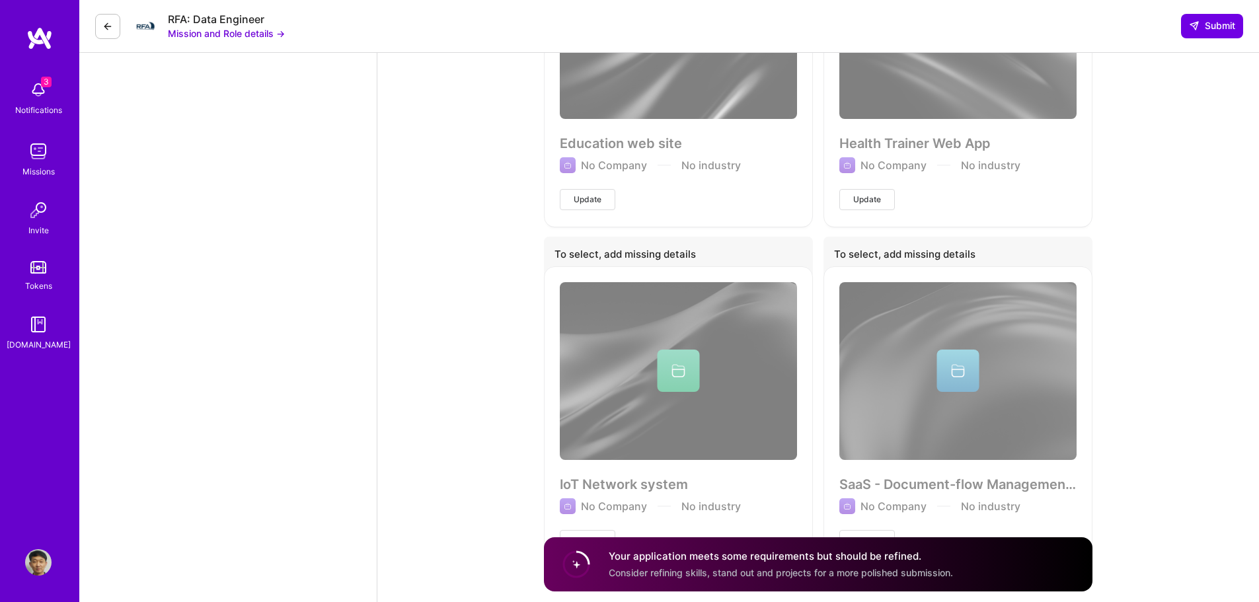
scroll to position [3808, 0]
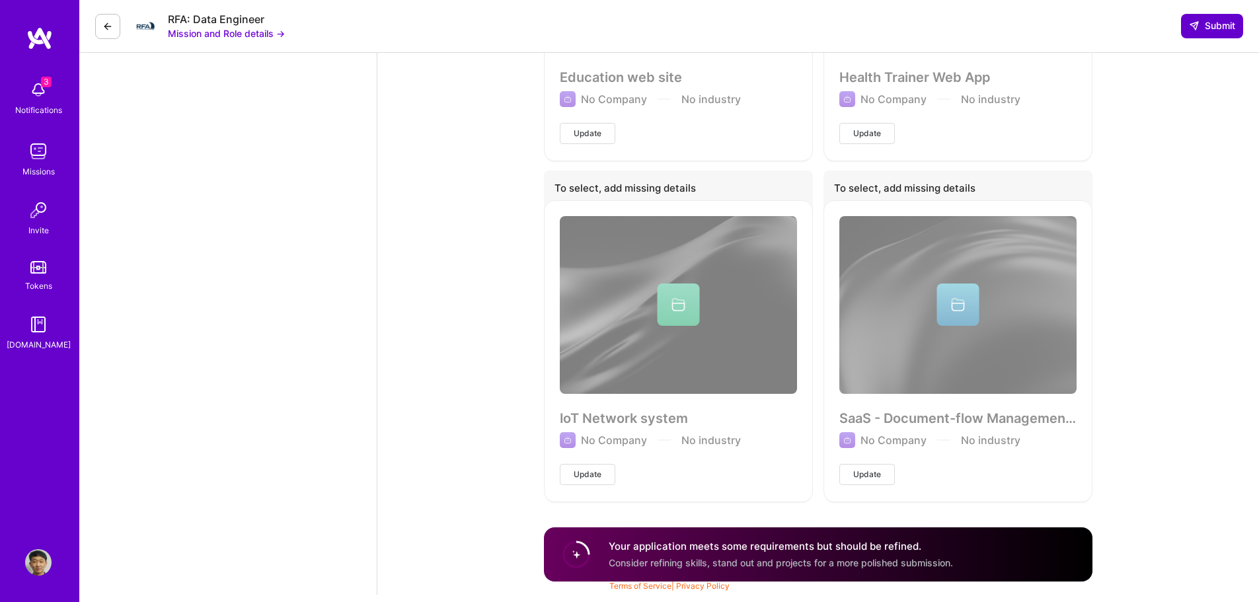
click at [1196, 20] on span "Submit" at bounding box center [1212, 25] width 46 height 13
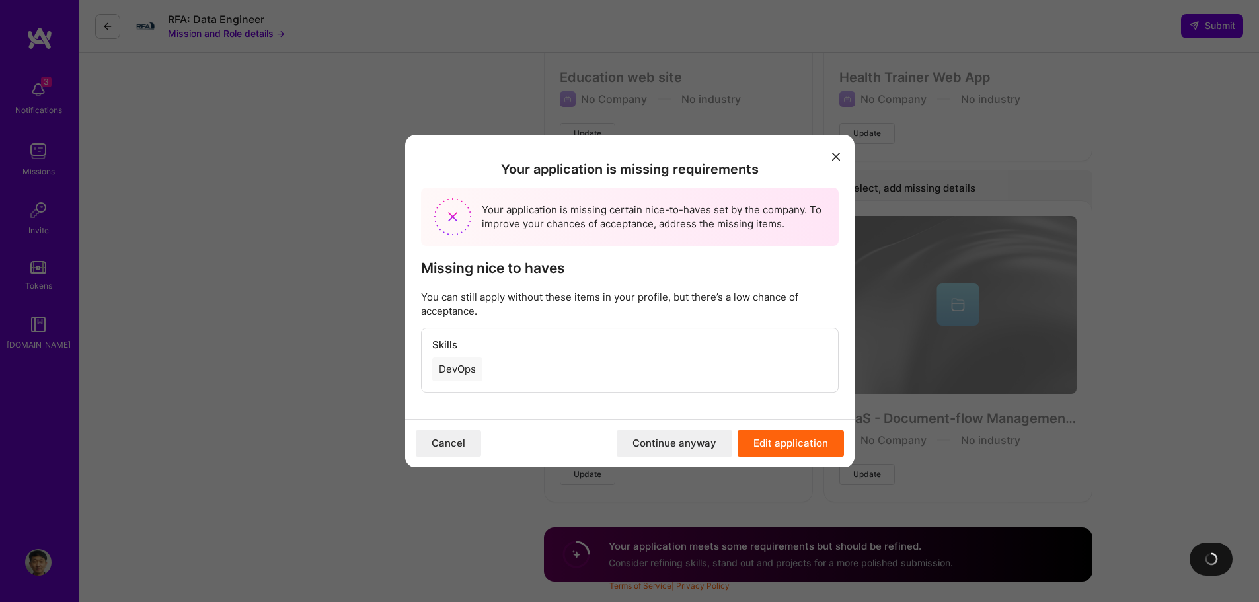
click at [572, 443] on div "Cancel Continue anyway Edit application" at bounding box center [629, 443] width 449 height 48
click at [670, 445] on button "Continue anyway" at bounding box center [675, 443] width 116 height 26
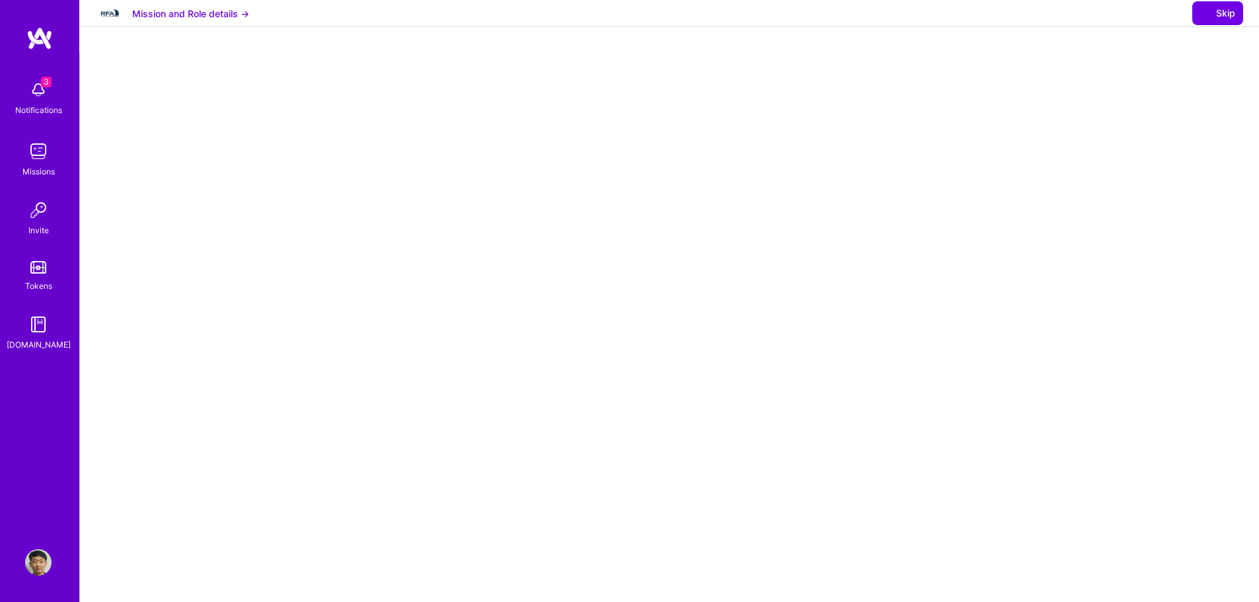
select select "CZ"
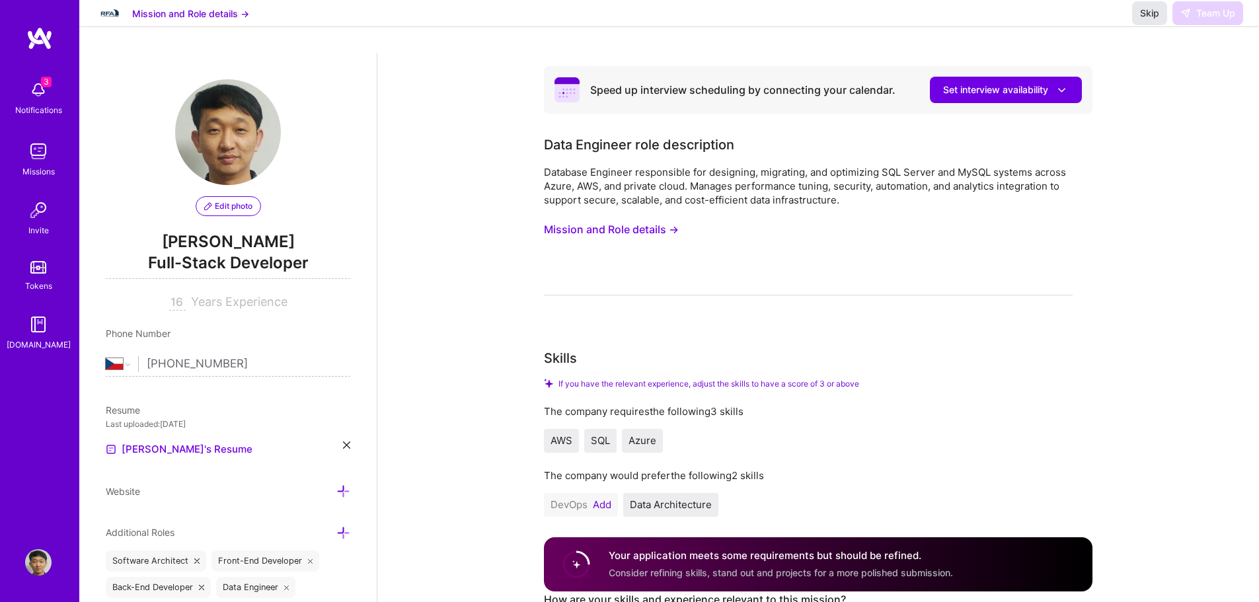
click at [1140, 20] on span "Skip" at bounding box center [1149, 13] width 19 height 13
click at [1145, 25] on button "Skip" at bounding box center [1149, 13] width 35 height 24
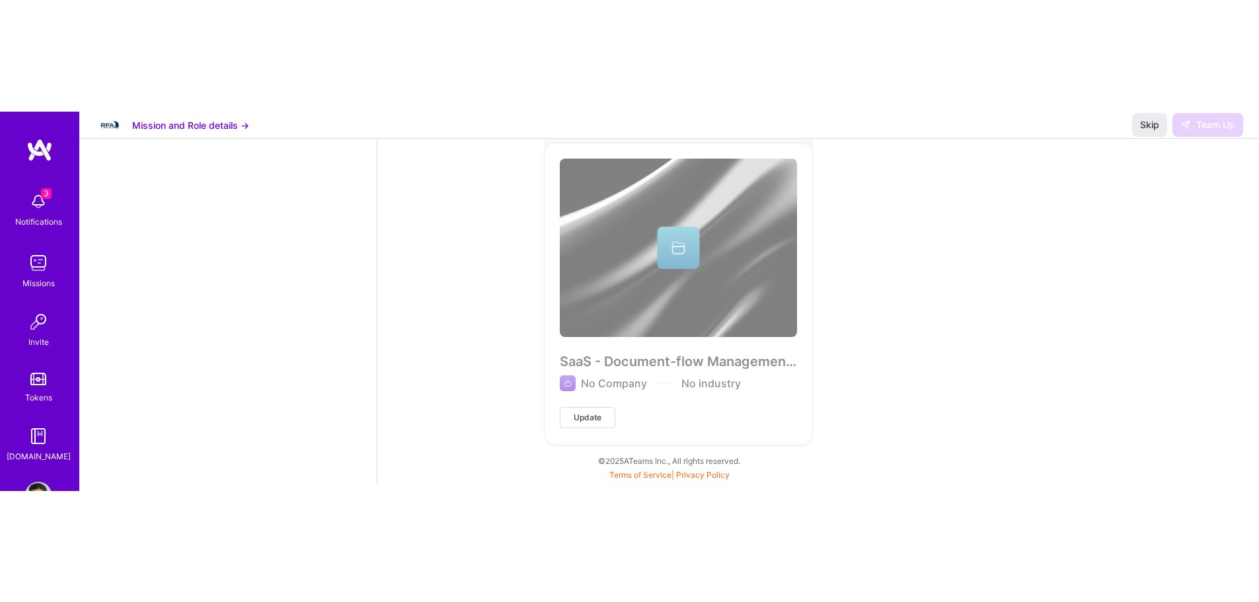
scroll to position [3096, 0]
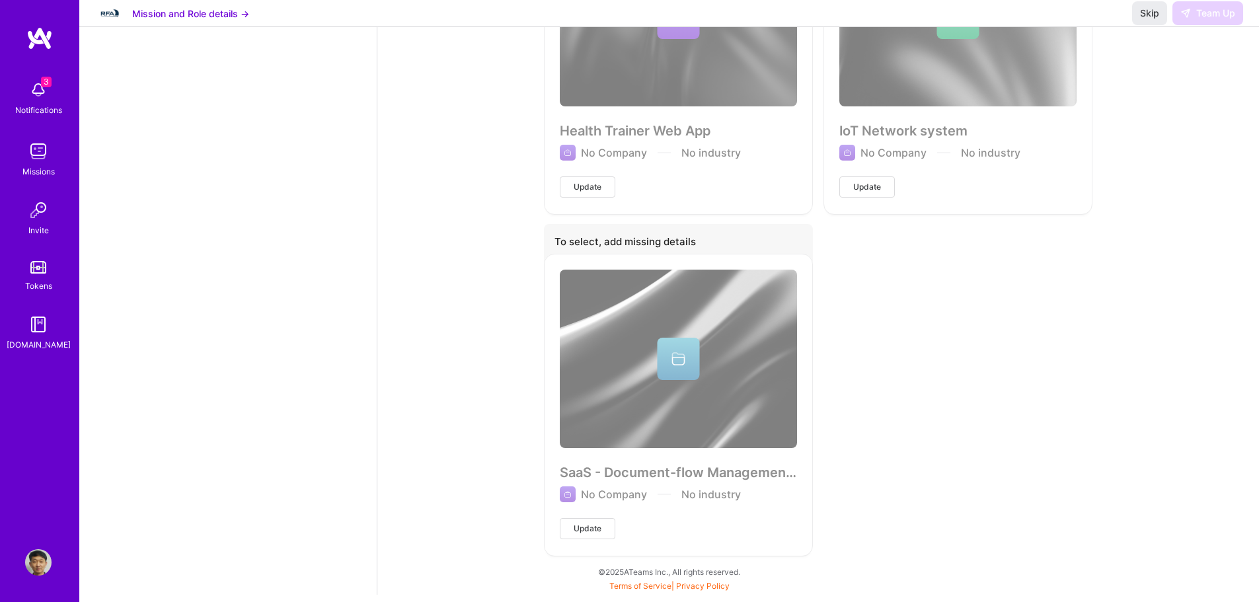
click at [1162, 17] on button "Skip" at bounding box center [1149, 13] width 35 height 24
click at [1157, 20] on span "Skip" at bounding box center [1149, 13] width 19 height 13
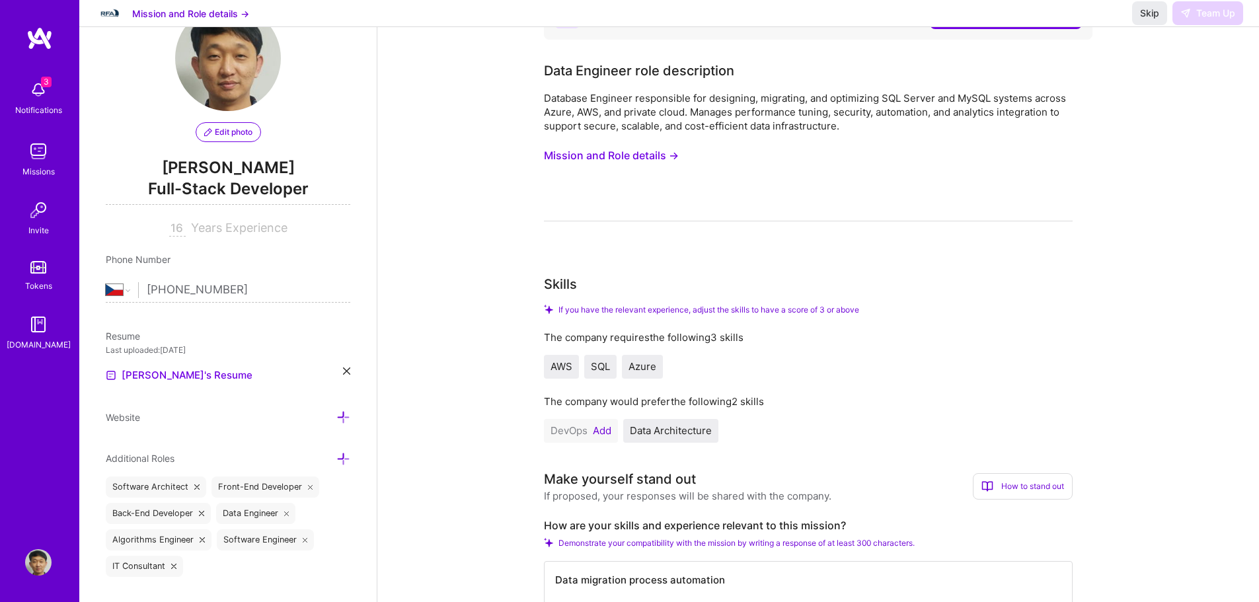
scroll to position [0, 0]
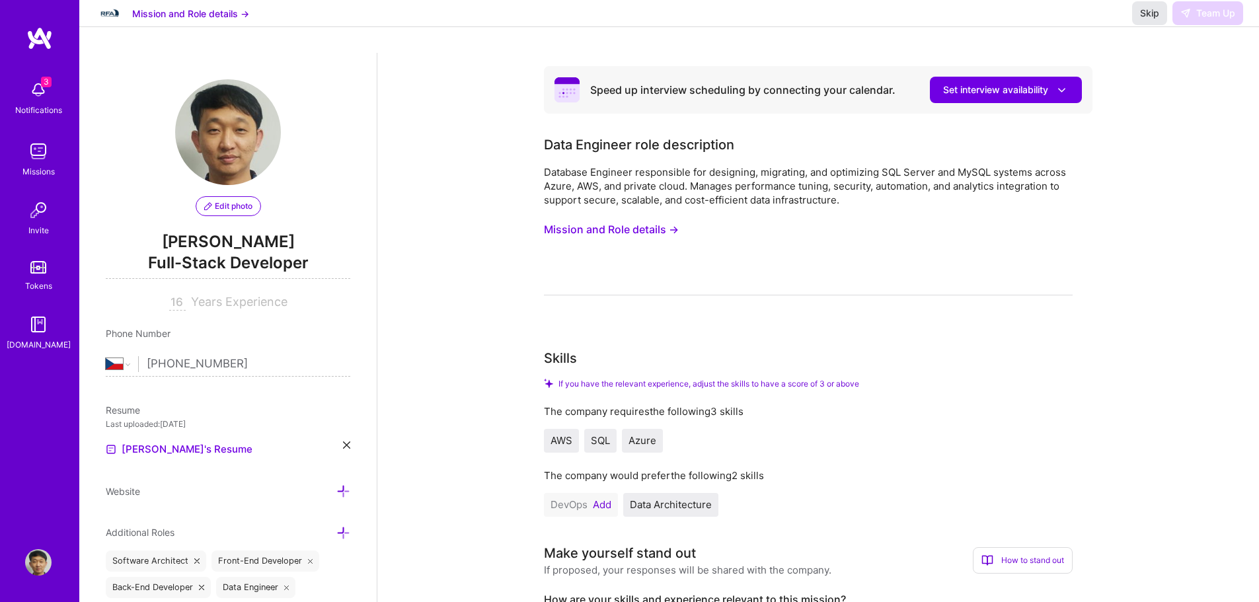
click at [1144, 20] on span "Skip" at bounding box center [1149, 13] width 19 height 13
